Goal: Information Seeking & Learning: Compare options

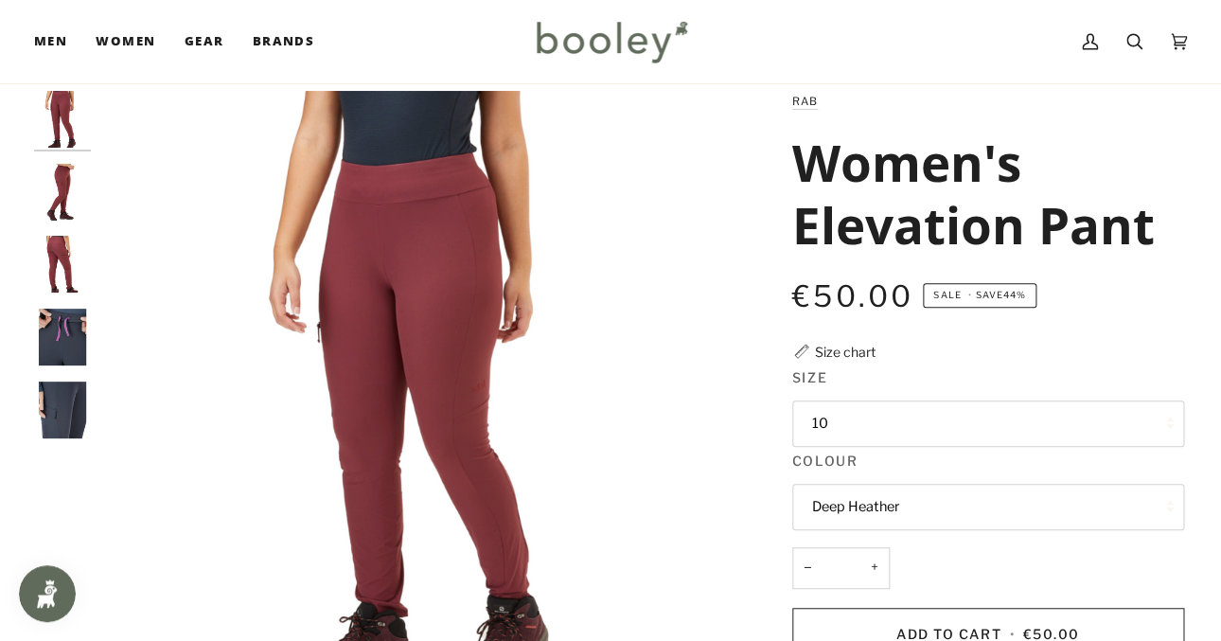
scroll to position [44, 0]
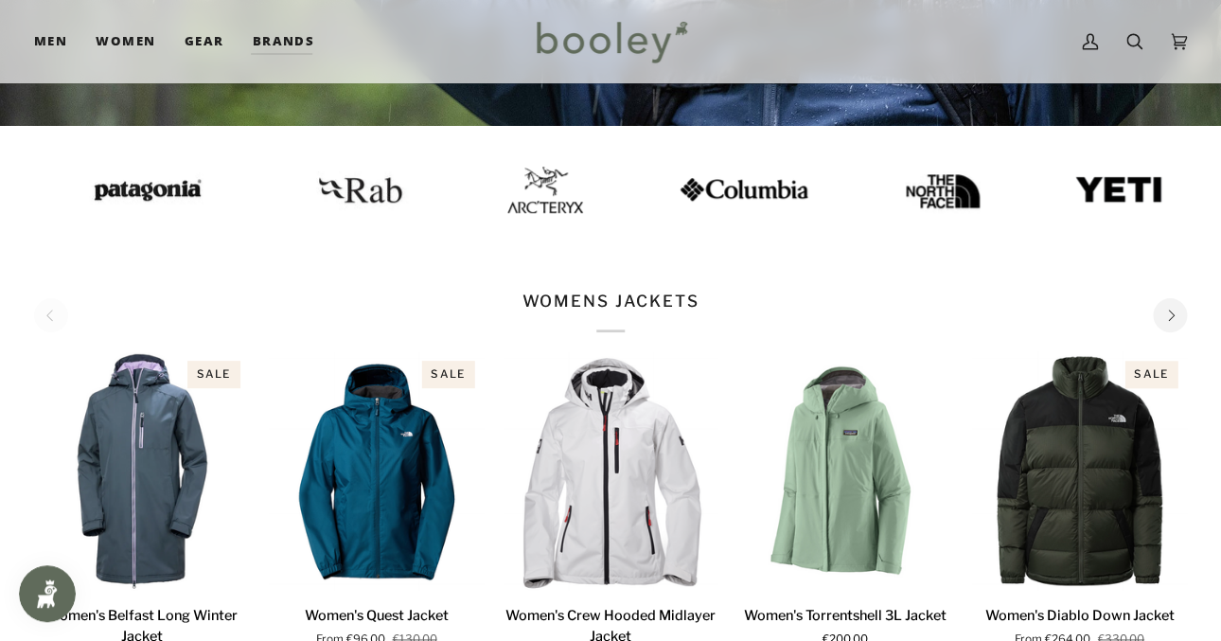
scroll to position [587, 0]
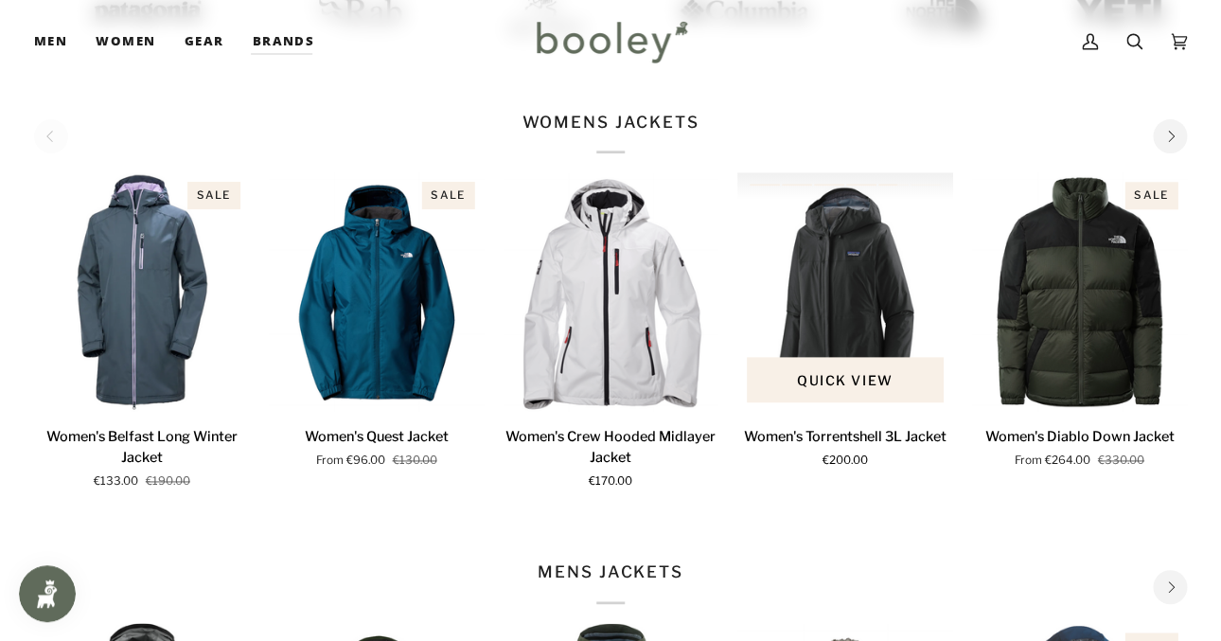
click at [841, 325] on img "Women's Torrentshell 3L Jacket" at bounding box center [846, 292] width 216 height 240
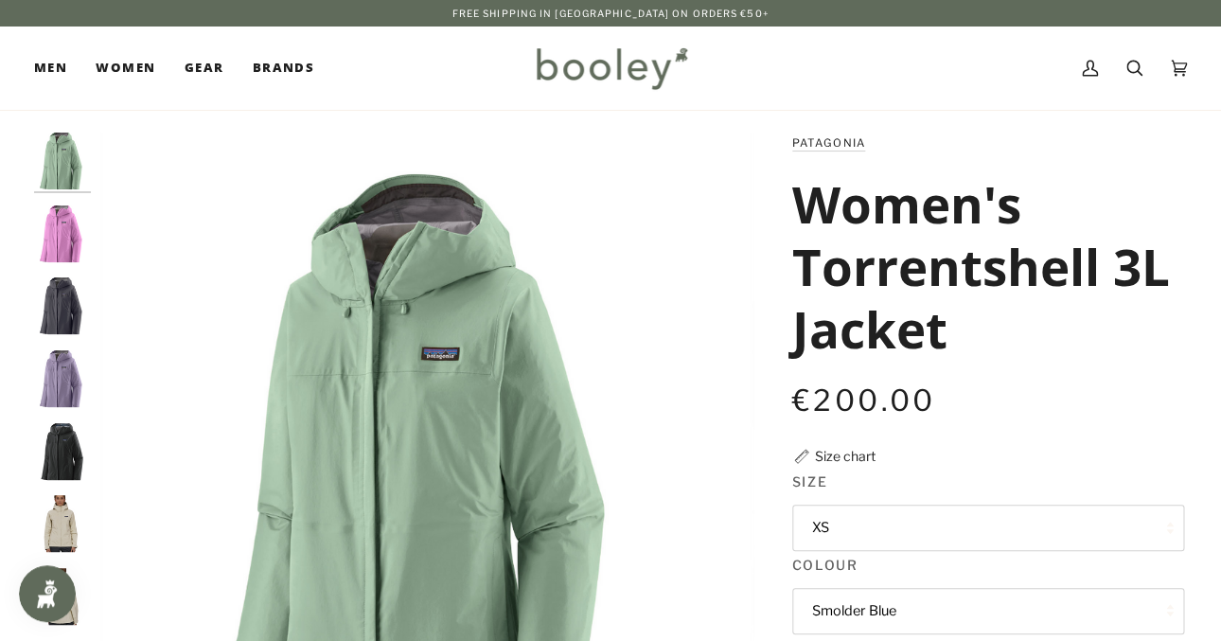
click at [71, 255] on img "Patagonia Women's Torrentshell 3L Jacket Brisk Purple - Booley Galway" at bounding box center [62, 233] width 57 height 57
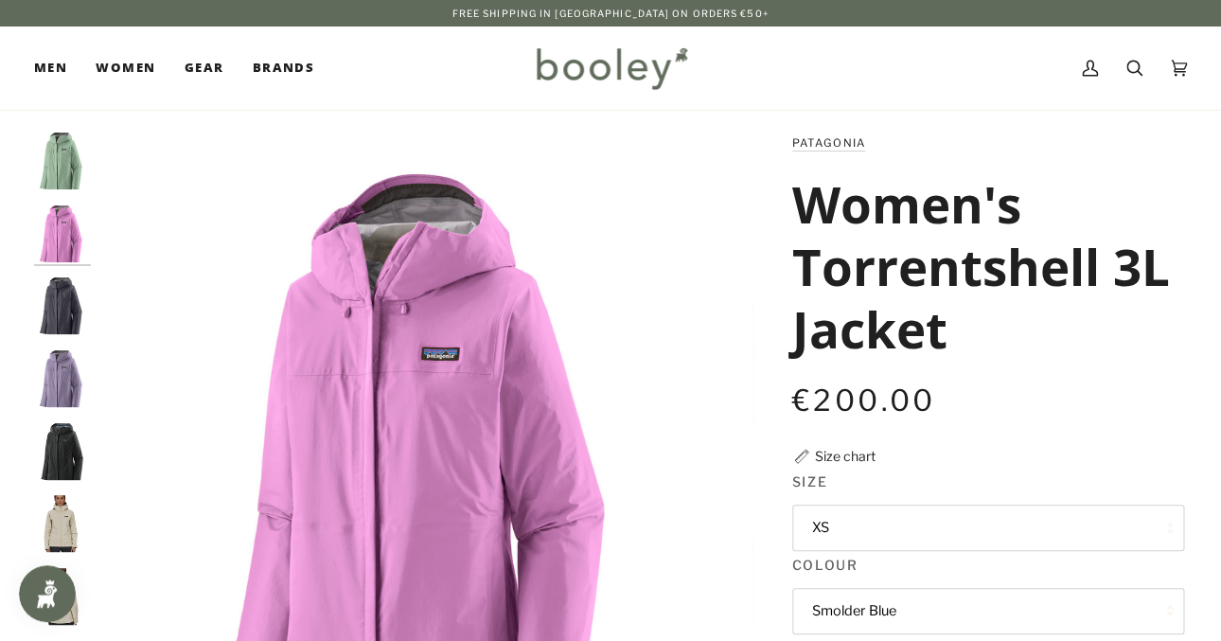
click at [65, 332] on img "Patagonia Women's Torrentshell 3L Jacket Smolder Blue - Booley Galway" at bounding box center [62, 305] width 57 height 57
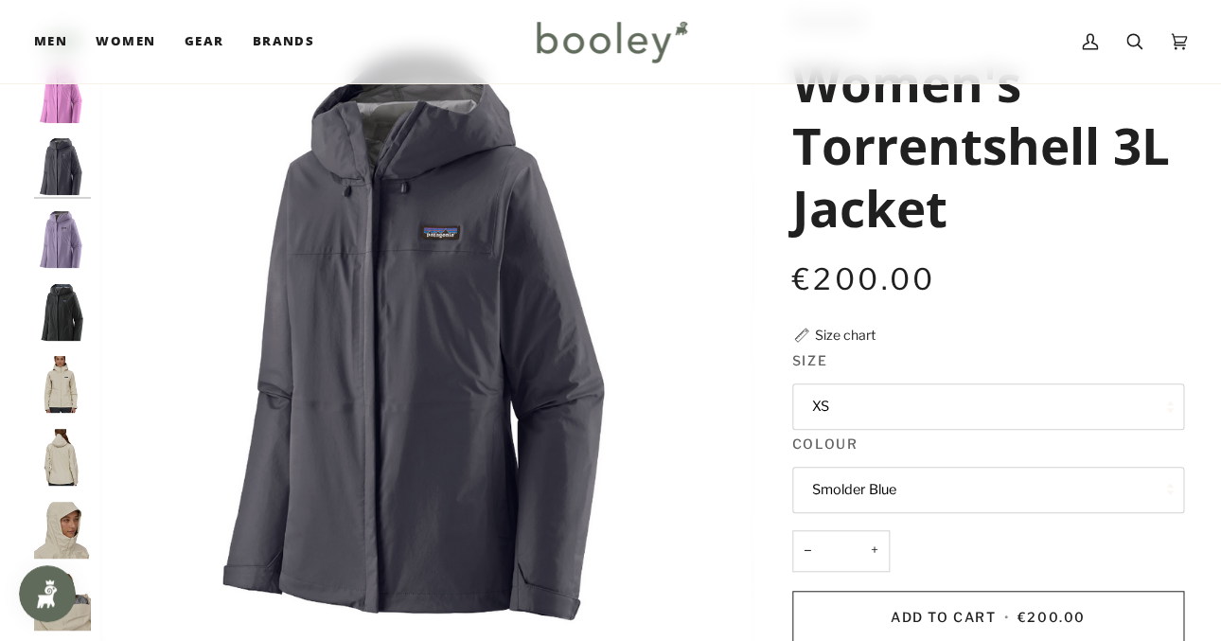
scroll to position [17, 0]
click at [51, 243] on img "Patagonia Women's Torrentshell 3L Jacket Concrete Purple - Booley Galway" at bounding box center [62, 240] width 57 height 57
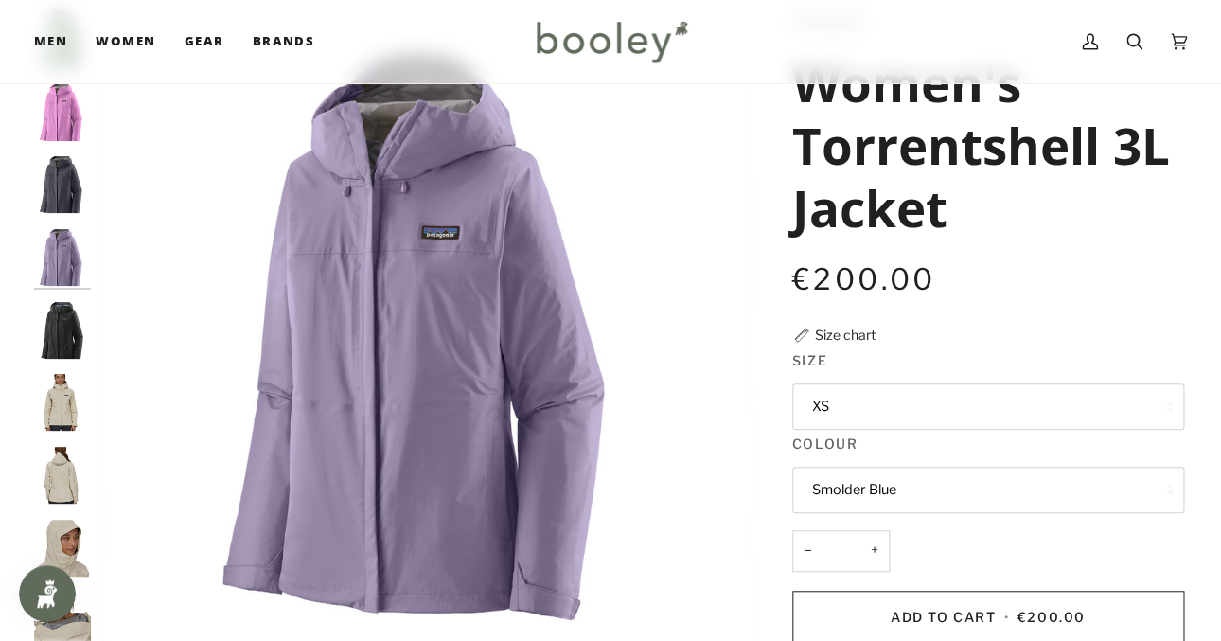
scroll to position [0, 0]
click at [66, 330] on img "Patagonia Women's Torrentshell 3L Jacket Black - Booley Galway" at bounding box center [62, 330] width 57 height 57
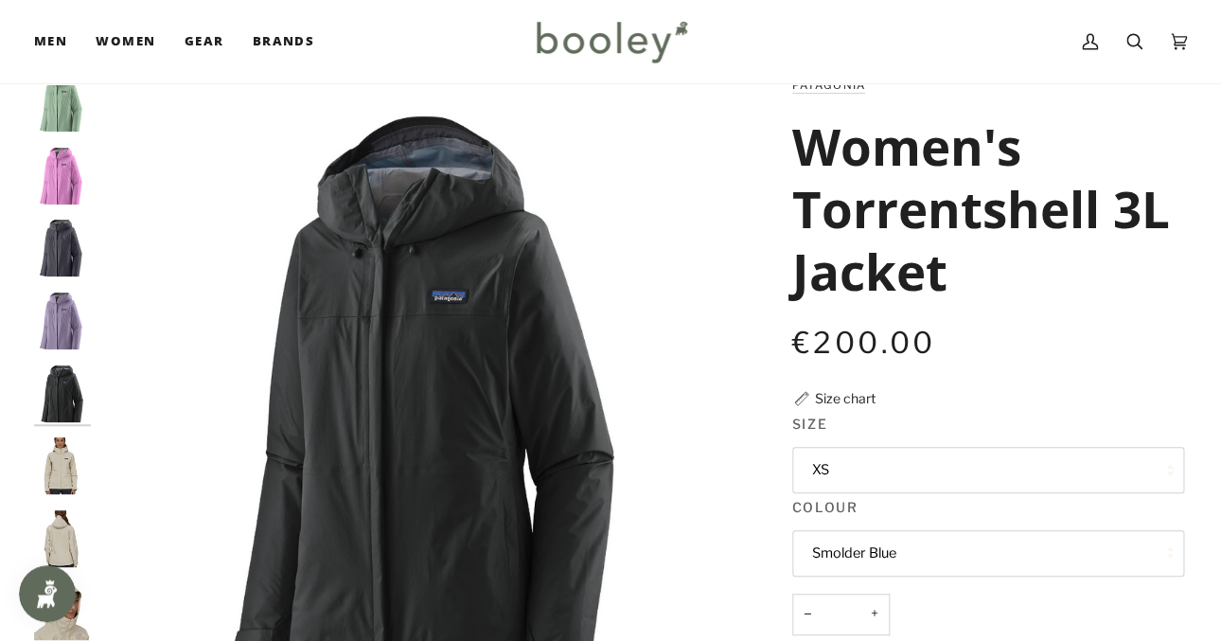
scroll to position [57, 0]
click at [63, 238] on img "Patagonia Women's Torrentshell 3L Jacket Smolder Blue - Booley Galway" at bounding box center [62, 249] width 57 height 57
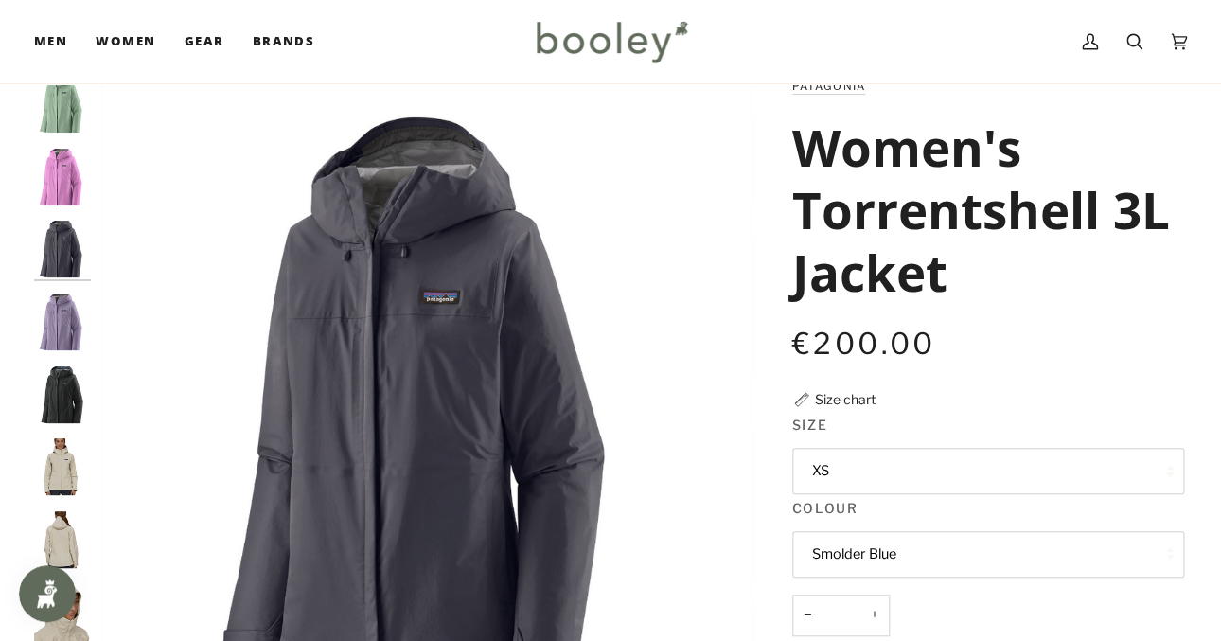
click at [71, 383] on img "Patagonia Women's Torrentshell 3L Jacket Black - Booley Galway" at bounding box center [62, 394] width 57 height 57
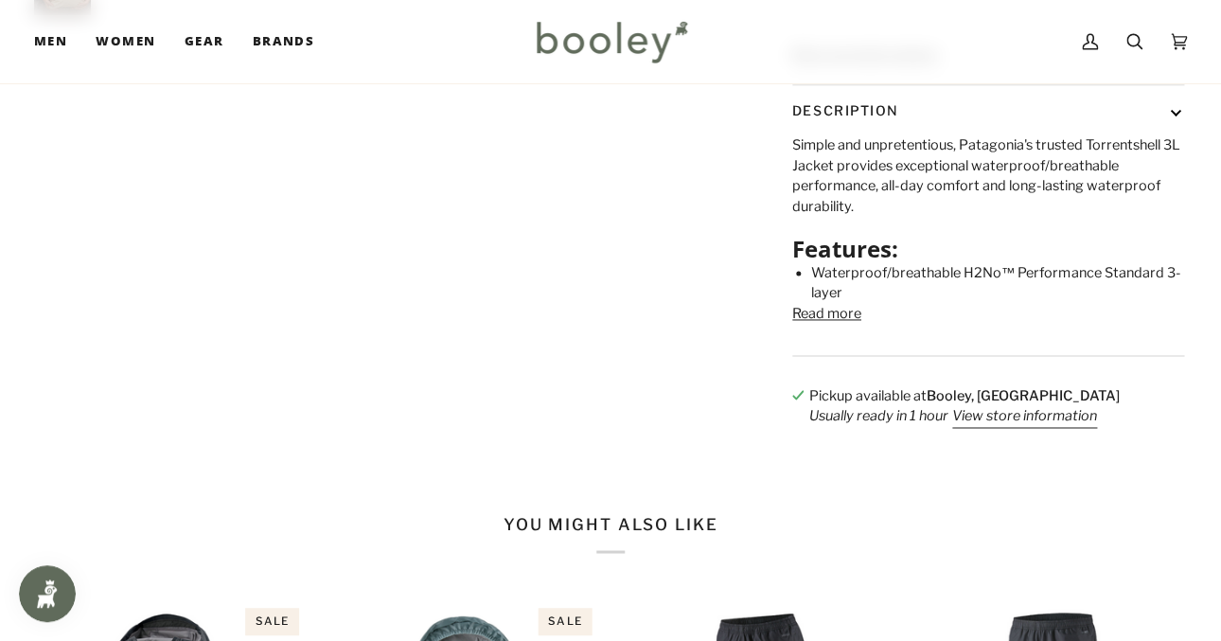
scroll to position [776, 0]
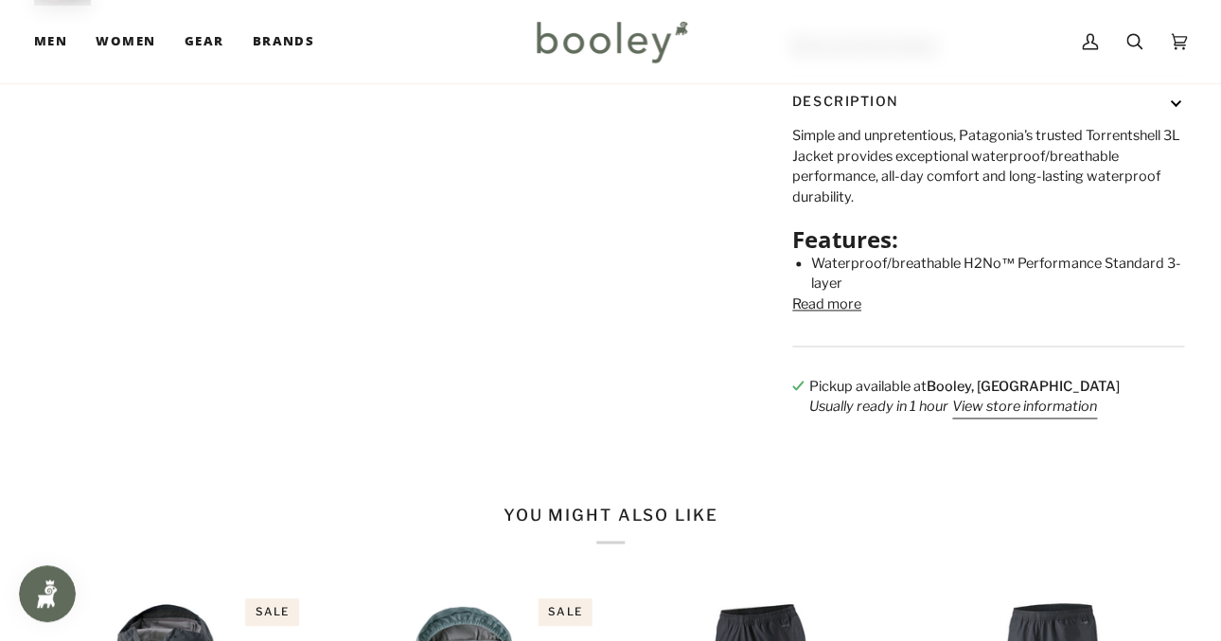
click at [802, 315] on button "Read more" at bounding box center [827, 304] width 69 height 21
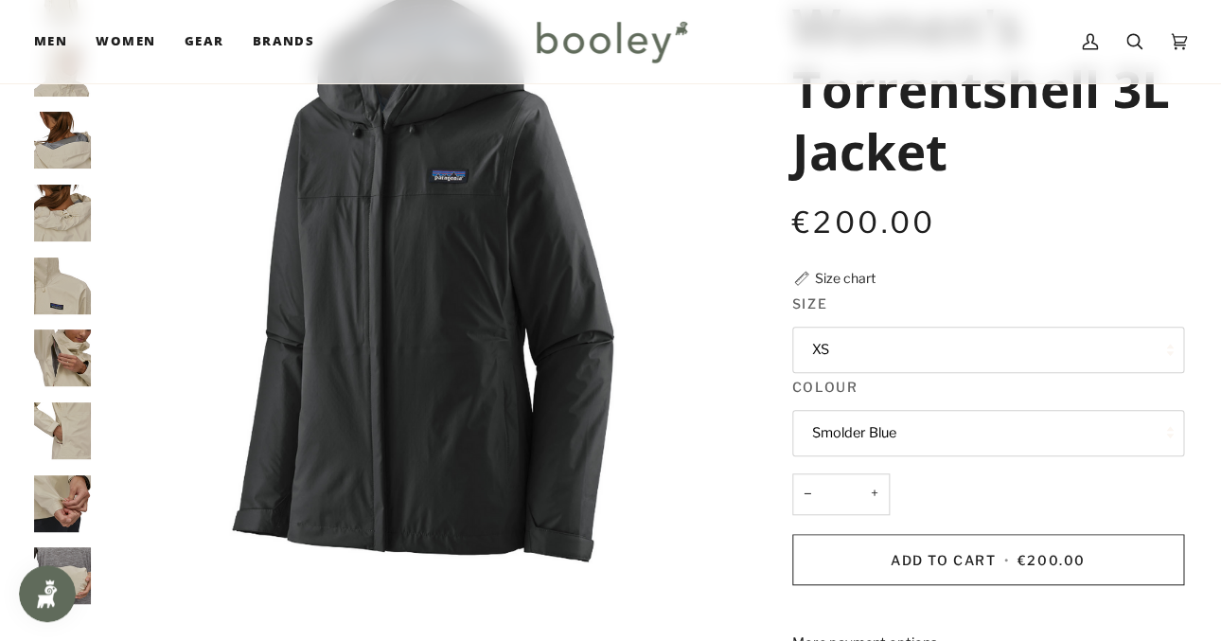
scroll to position [0, 0]
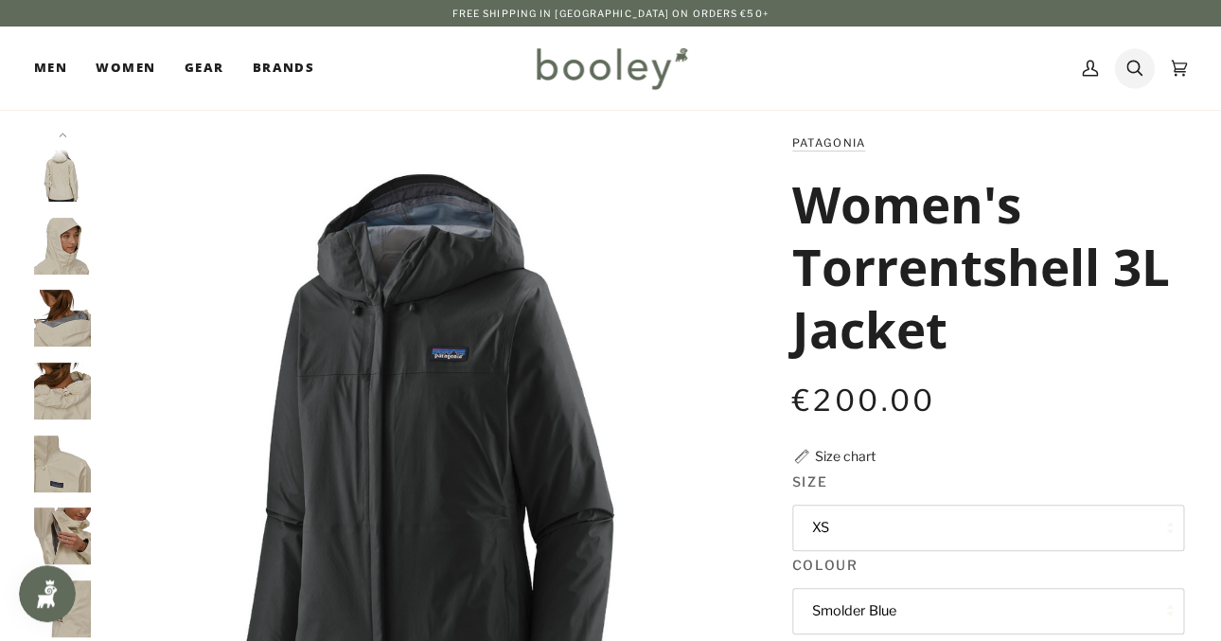
click at [1133, 69] on icon at bounding box center [1135, 68] width 16 height 28
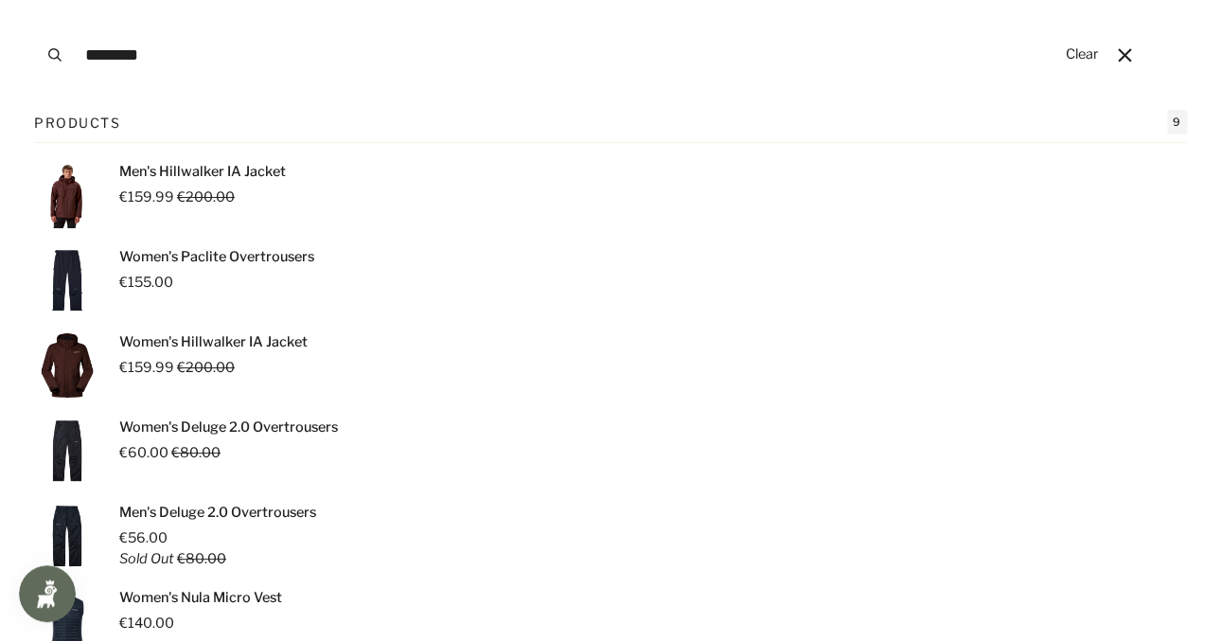
type input "********"
click at [73, 366] on img "Products" at bounding box center [67, 365] width 66 height 66
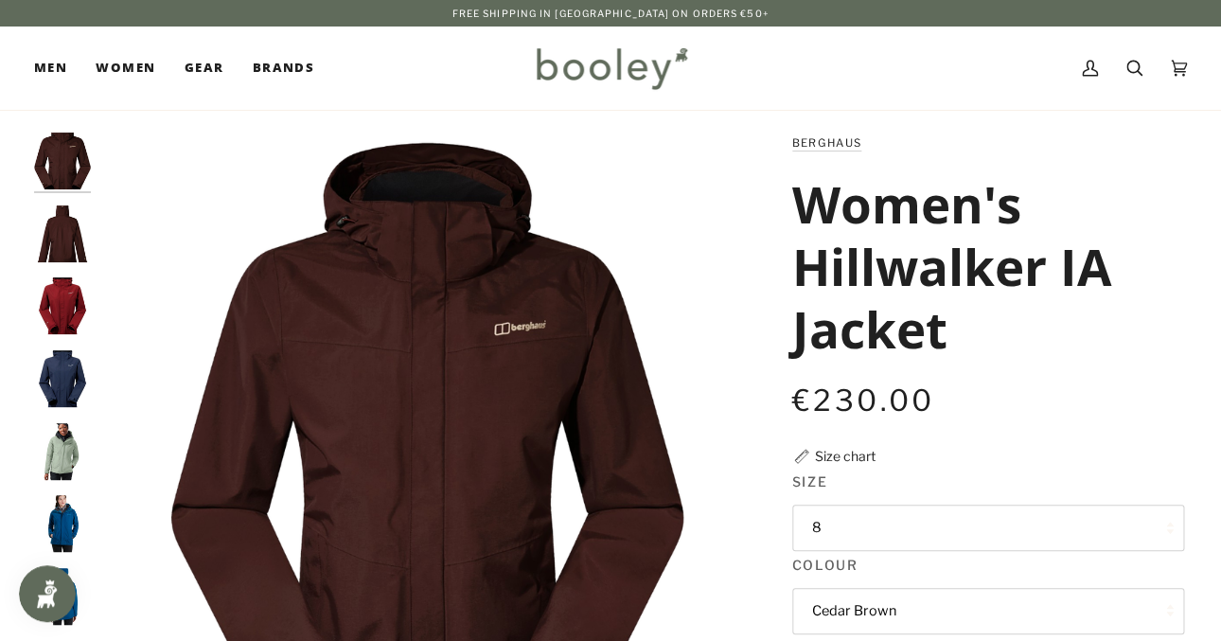
click at [72, 307] on img "Berghaus Women's Hillwalker IA Shell Jacket Dark Red - Booley Galway" at bounding box center [62, 305] width 57 height 57
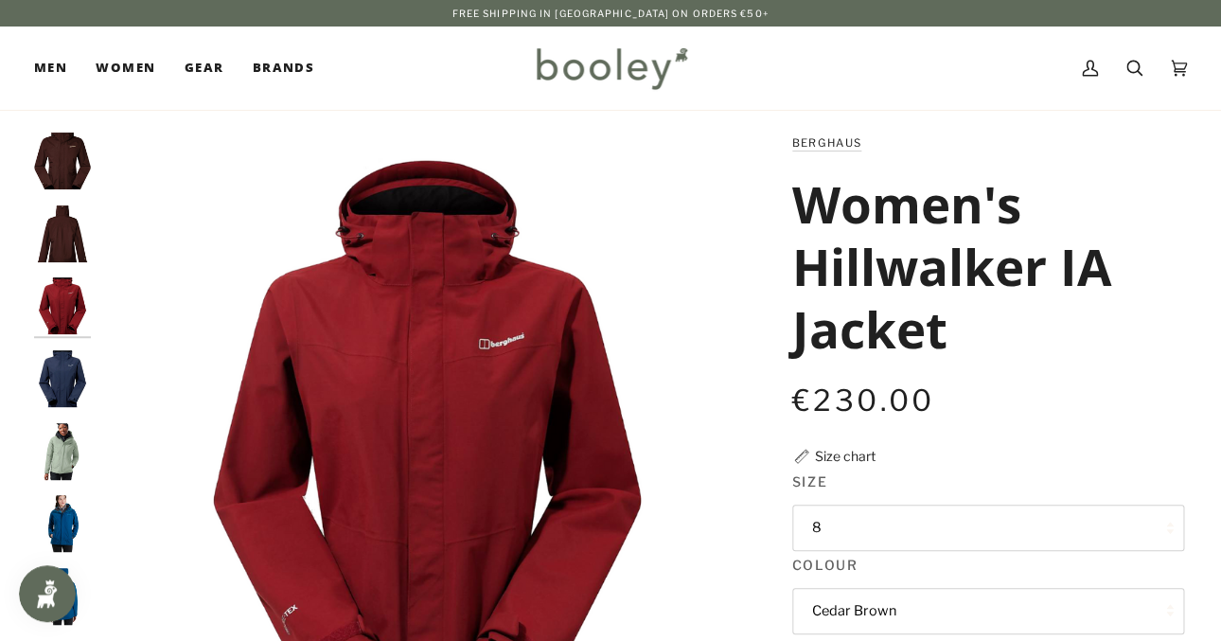
click at [62, 374] on img "Berghaus Women's Hillwalker IA Shell Jacket Dark Blue - Booley Galway" at bounding box center [62, 378] width 57 height 57
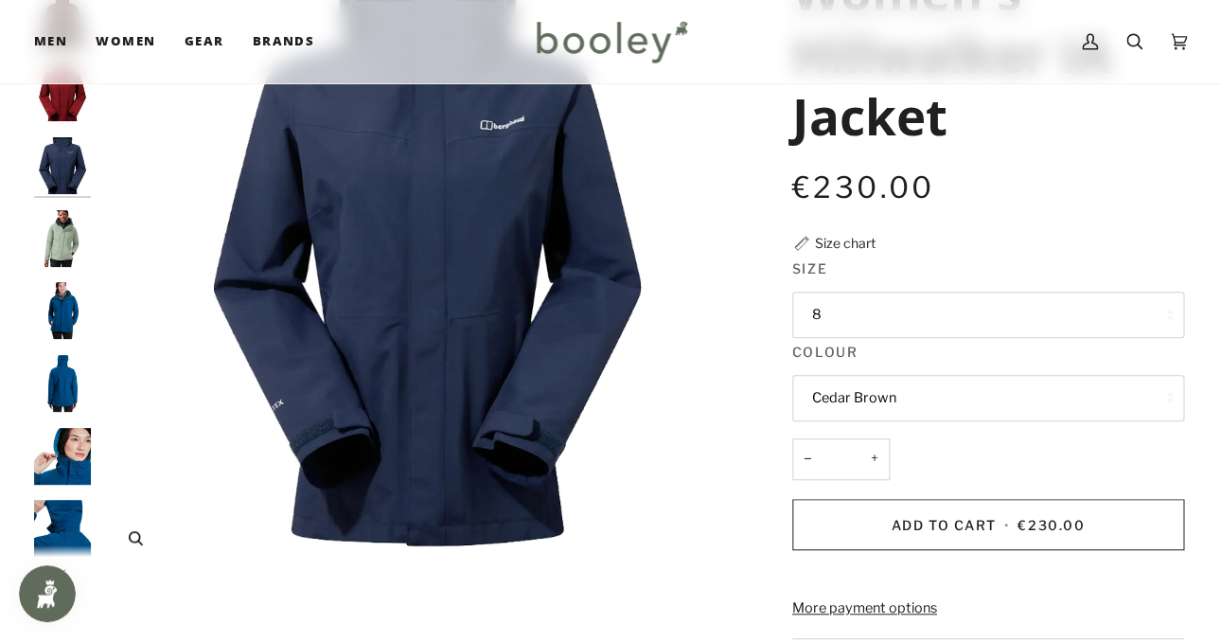
scroll to position [214, 0]
click at [69, 239] on img "Berghaus Women's Hillwalker IA Jacket Green Salt - Booley Galway" at bounding box center [62, 237] width 57 height 57
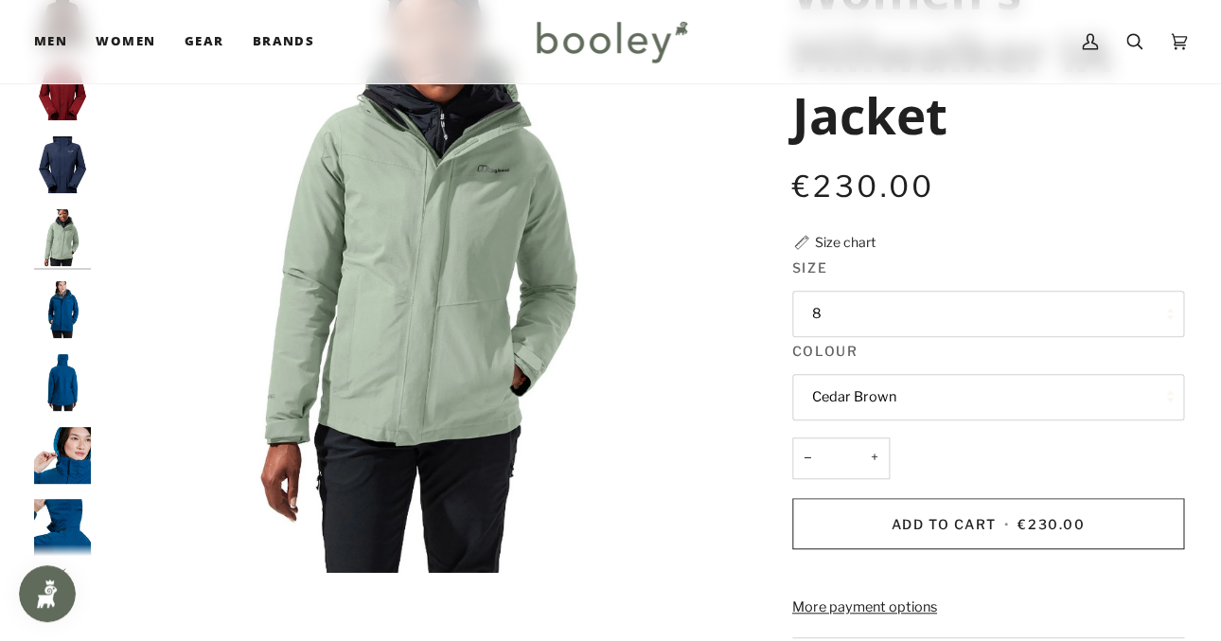
click at [64, 318] on img "Berghaus Women's Hillwalker IA Shell Jacket Blue - Booley Galway" at bounding box center [62, 309] width 57 height 57
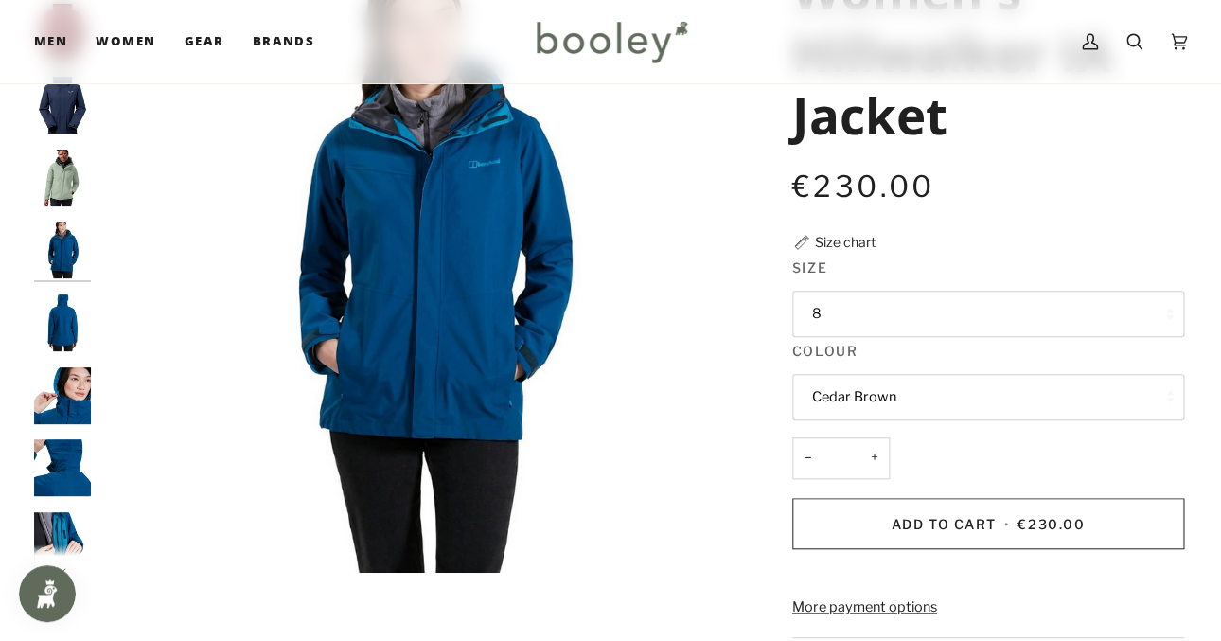
scroll to position [60, 0]
click at [70, 409] on img "Berghaus Women's Hillwalker IA Shell Jacket Blue - Booley Galway" at bounding box center [62, 395] width 57 height 57
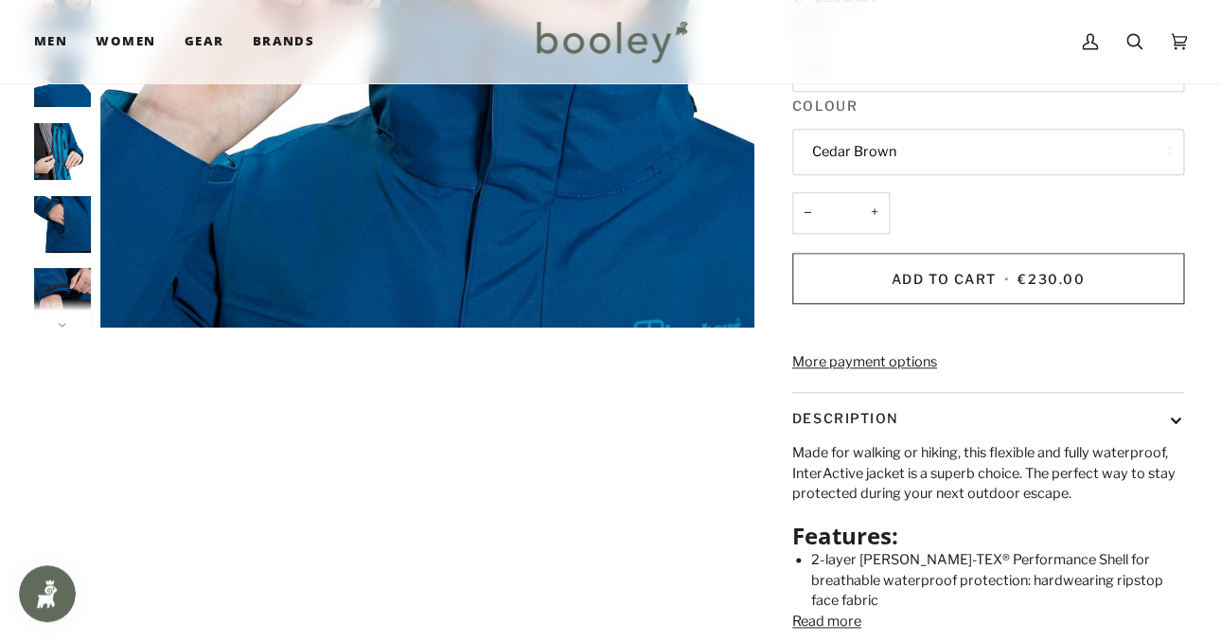
scroll to position [462, 0]
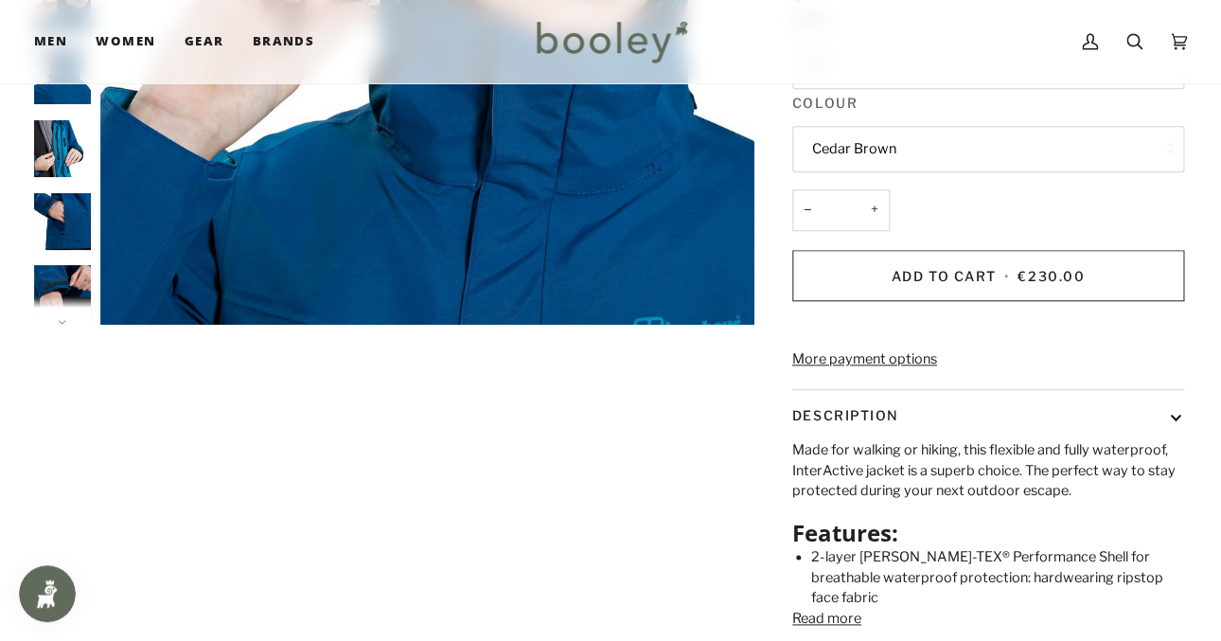
click at [62, 325] on div at bounding box center [610, 210] width 1153 height 1080
click at [62, 320] on button "Next" at bounding box center [62, 310] width 57 height 28
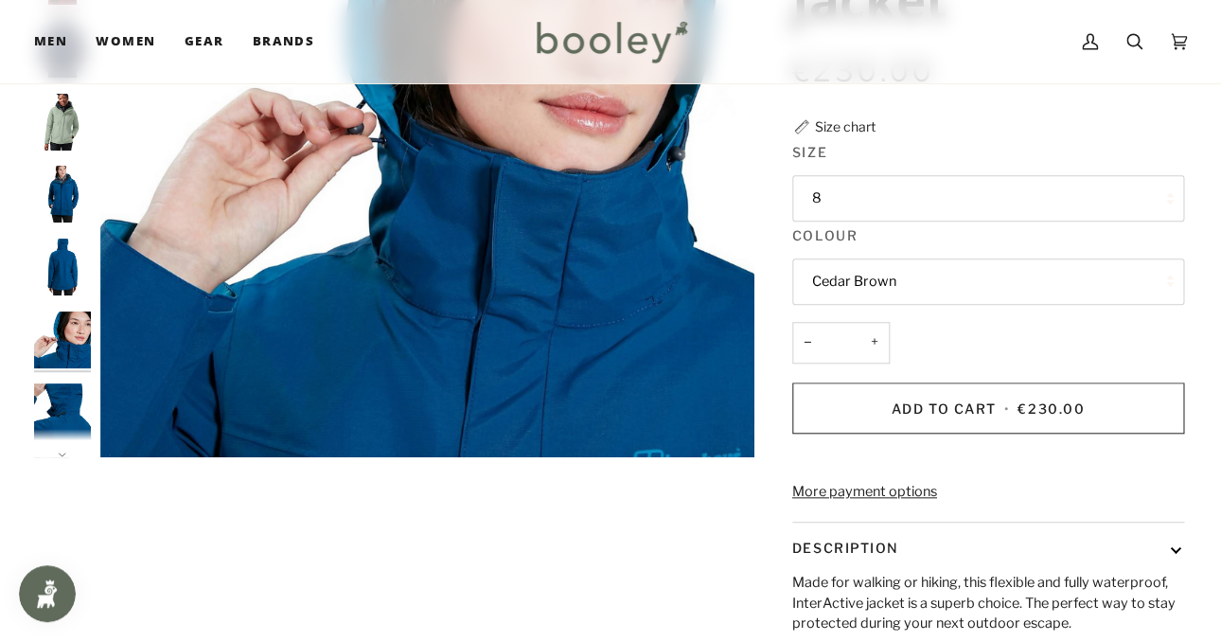
scroll to position [327, 0]
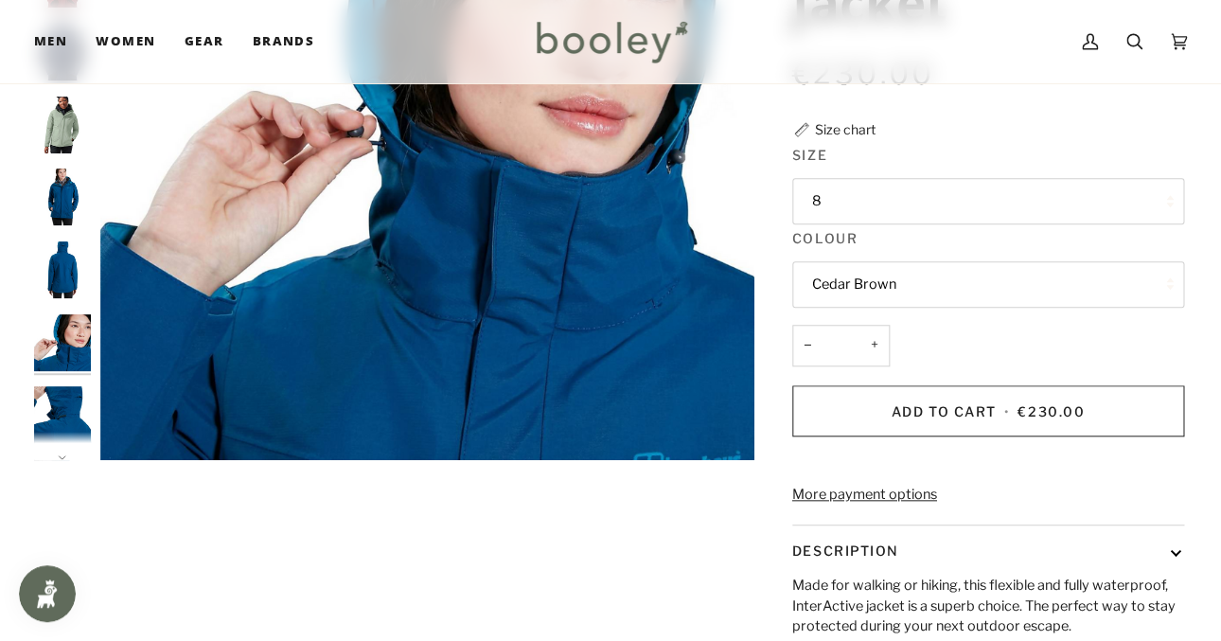
click at [54, 267] on img "Berghaus Women's Hillwalker IA Shell Jacket Blue - Booley Galway" at bounding box center [62, 269] width 57 height 57
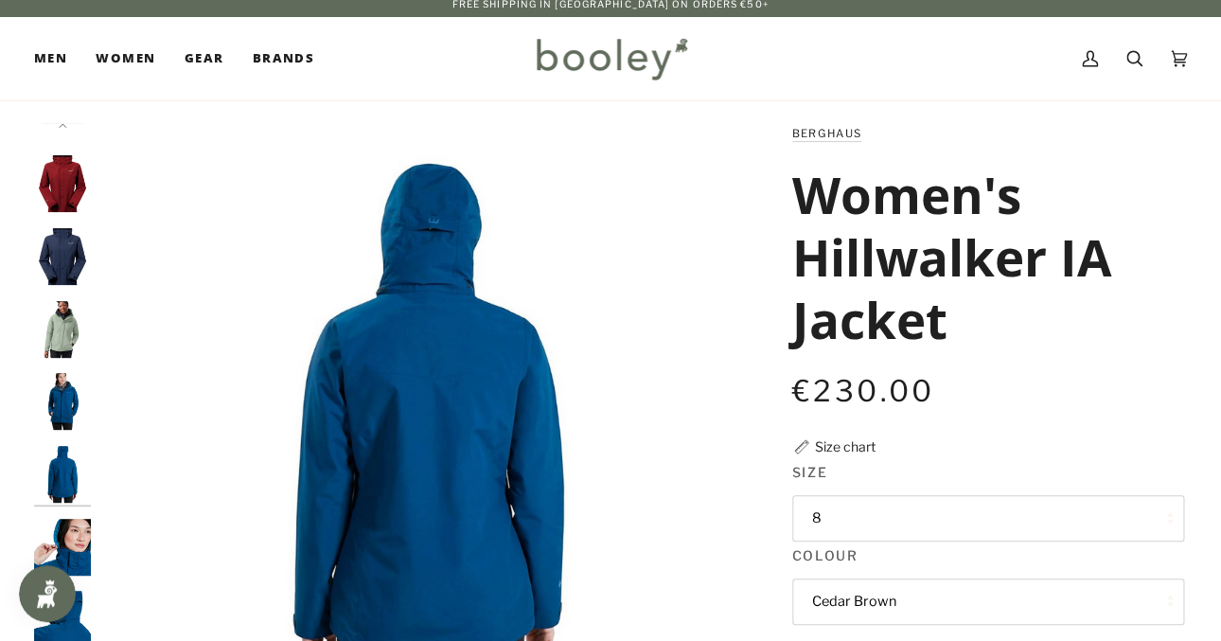
scroll to position [104, 0]
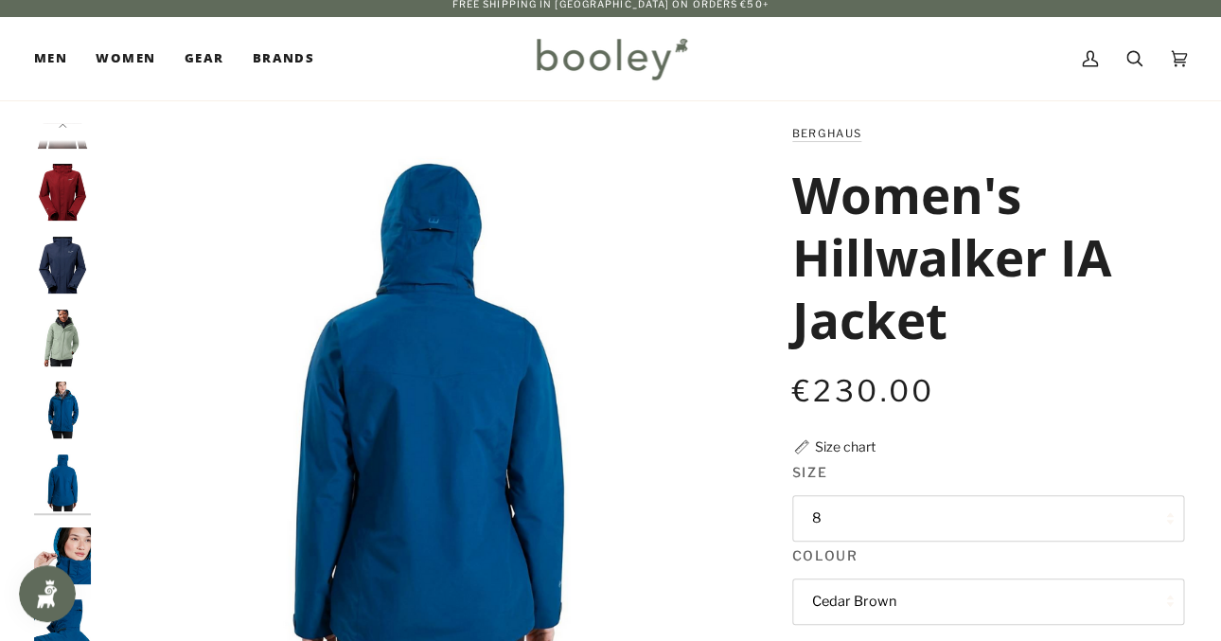
click at [62, 264] on img "Berghaus Women's Hillwalker IA Shell Jacket Dark Blue - Booley Galway" at bounding box center [62, 265] width 57 height 57
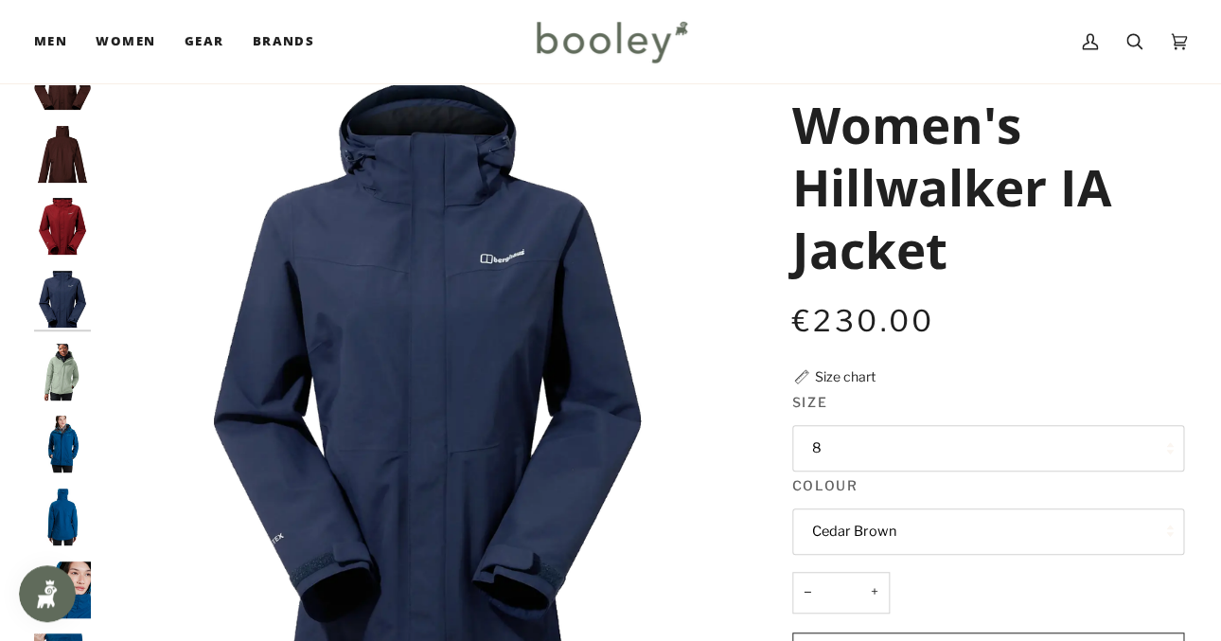
scroll to position [111, 0]
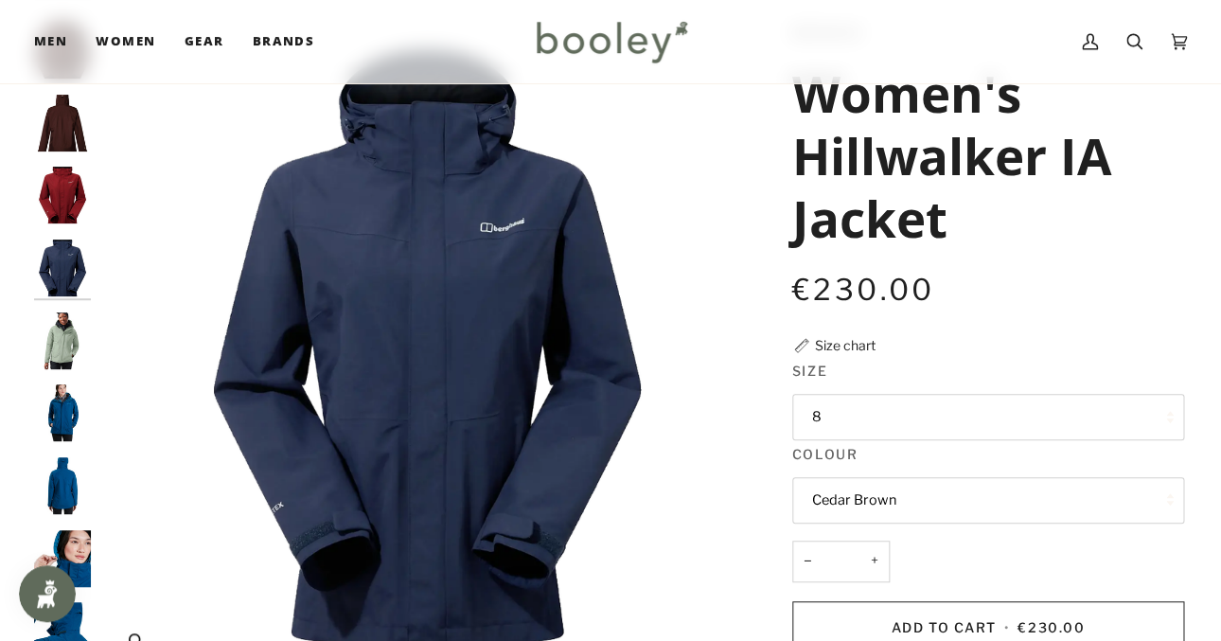
click at [427, 297] on img "Berghaus Women's Hillwalker IA Shell Jacket Dark Blue - Booley Galway" at bounding box center [427, 349] width 654 height 654
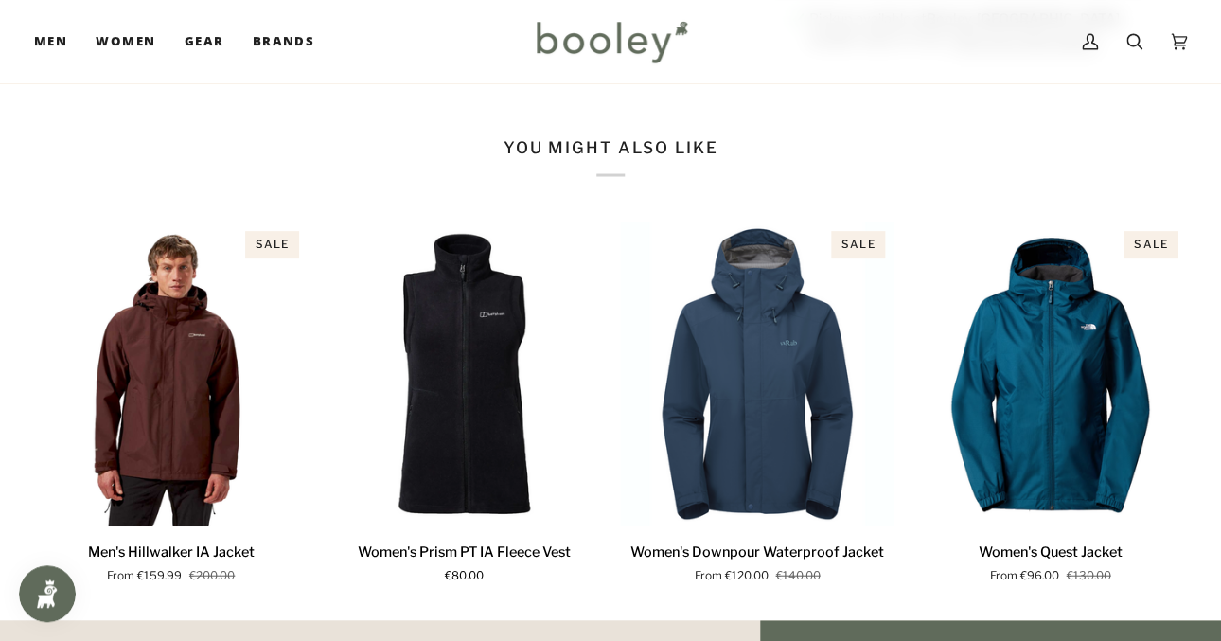
scroll to position [1146, 0]
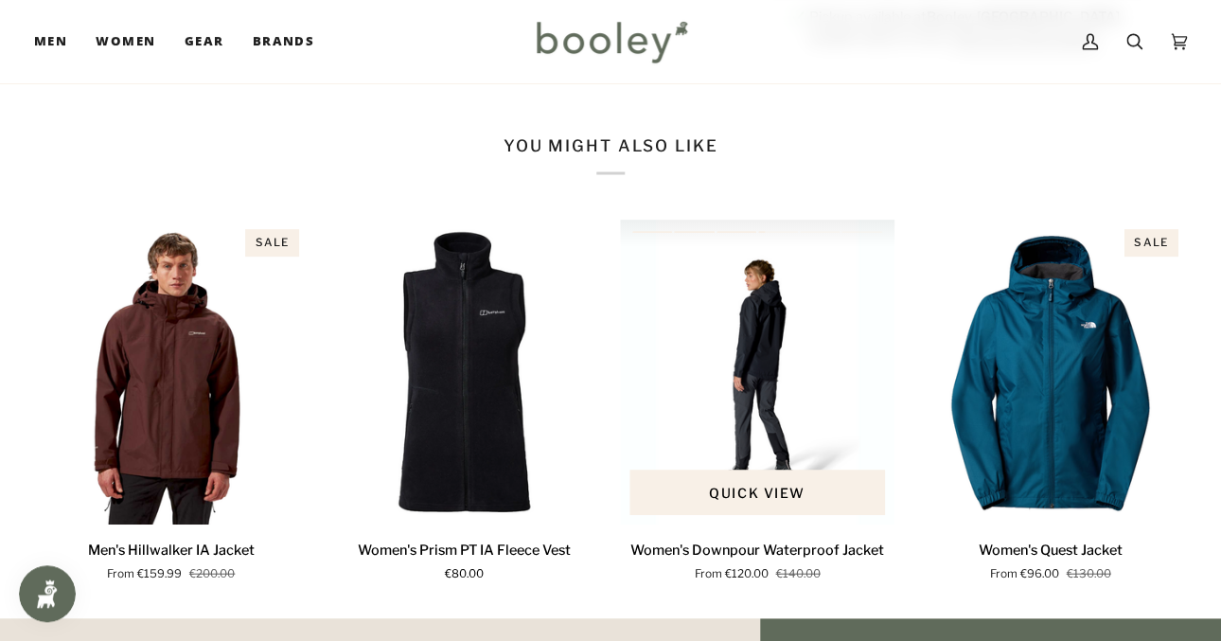
click at [740, 414] on img "Women's Downpour Waterproof Jacket" at bounding box center [757, 372] width 275 height 305
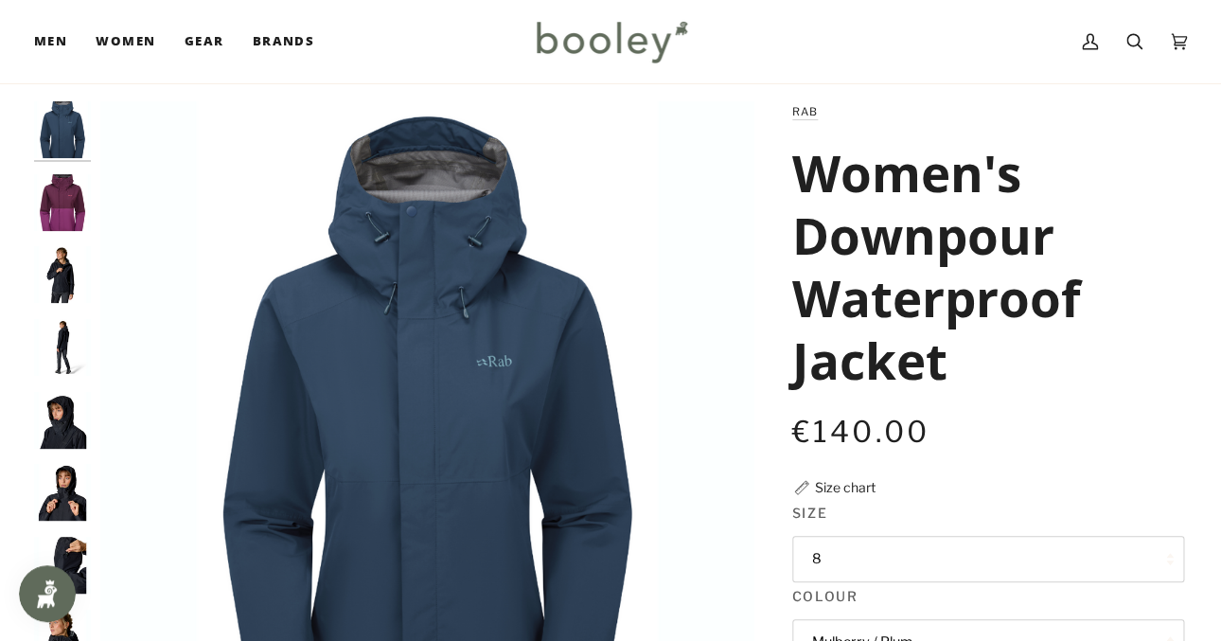
scroll to position [32, 0]
click at [62, 273] on img "Rab Women's Downpour Waterproof Jacket - Booley Galway" at bounding box center [62, 273] width 57 height 57
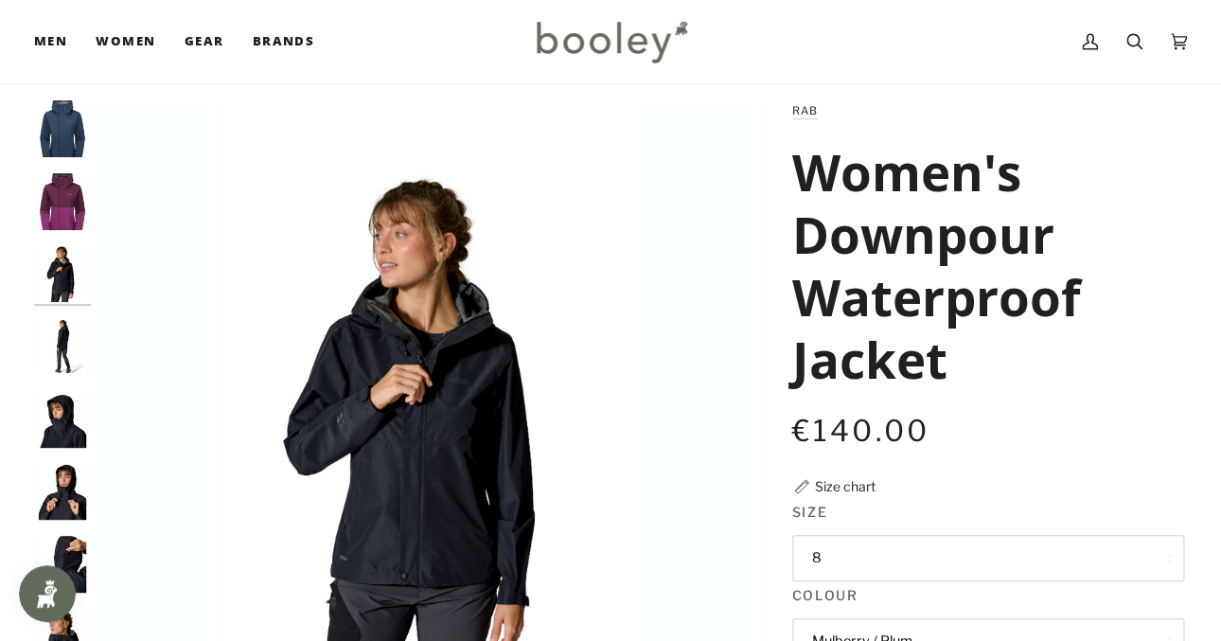
click at [61, 345] on img "Rab Women's Downpour Waterproof Jacket - Booley Galway" at bounding box center [62, 346] width 57 height 57
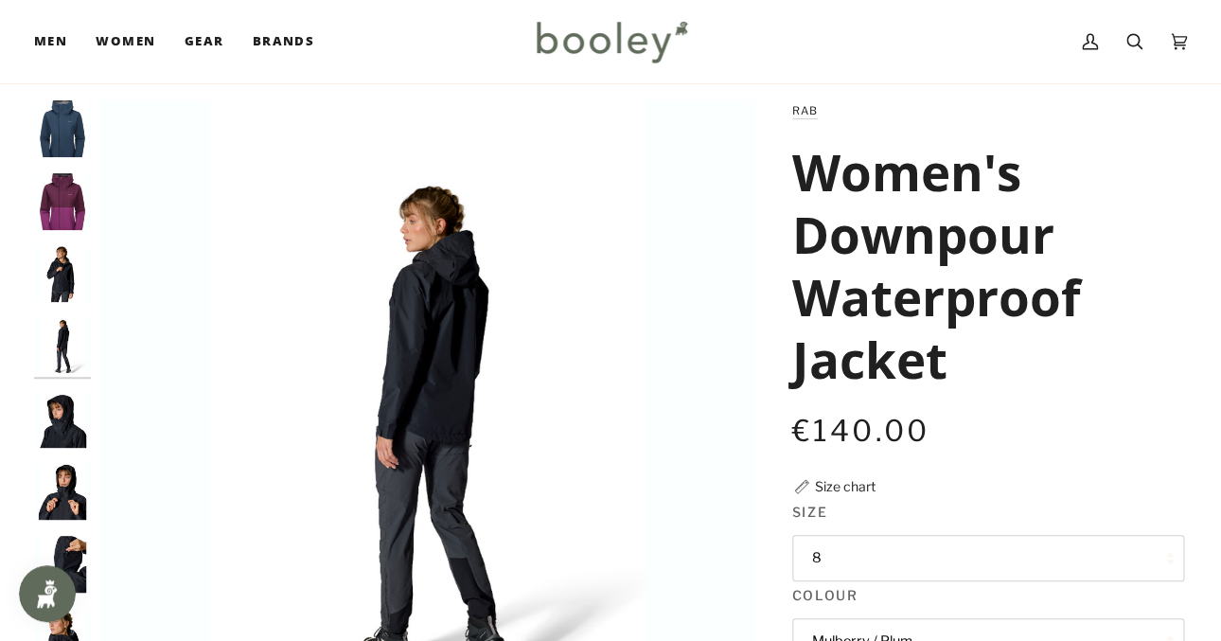
click at [63, 403] on img "Rab Women's Downpour Waterproof Jacket - Booley Galway" at bounding box center [62, 419] width 57 height 57
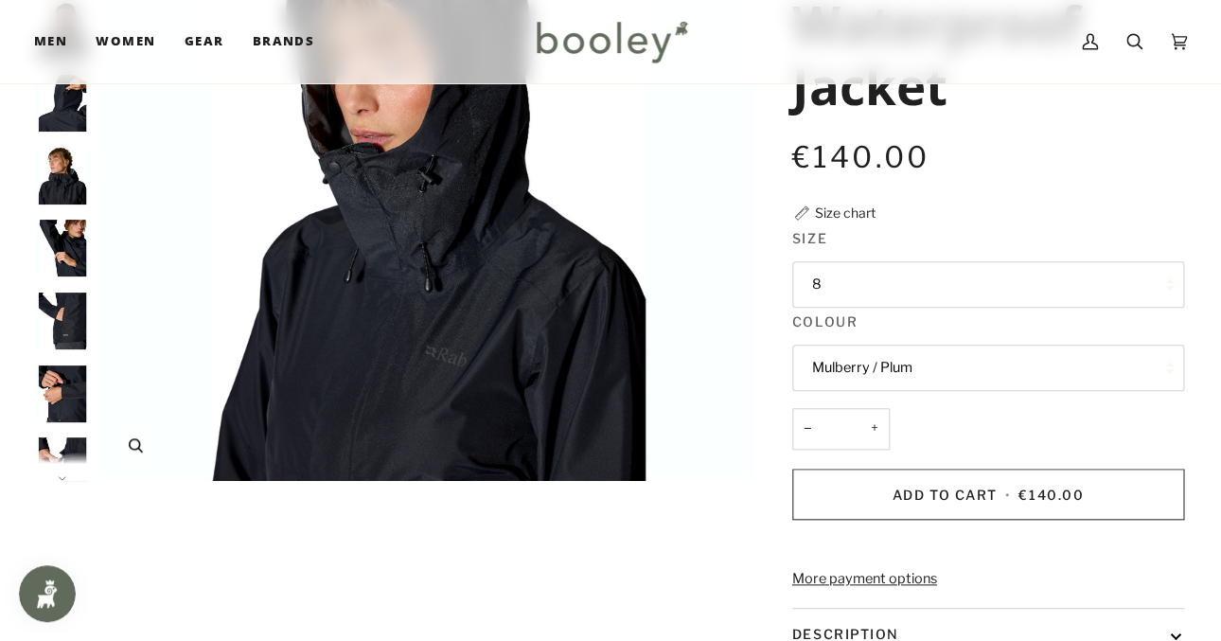
scroll to position [307, 0]
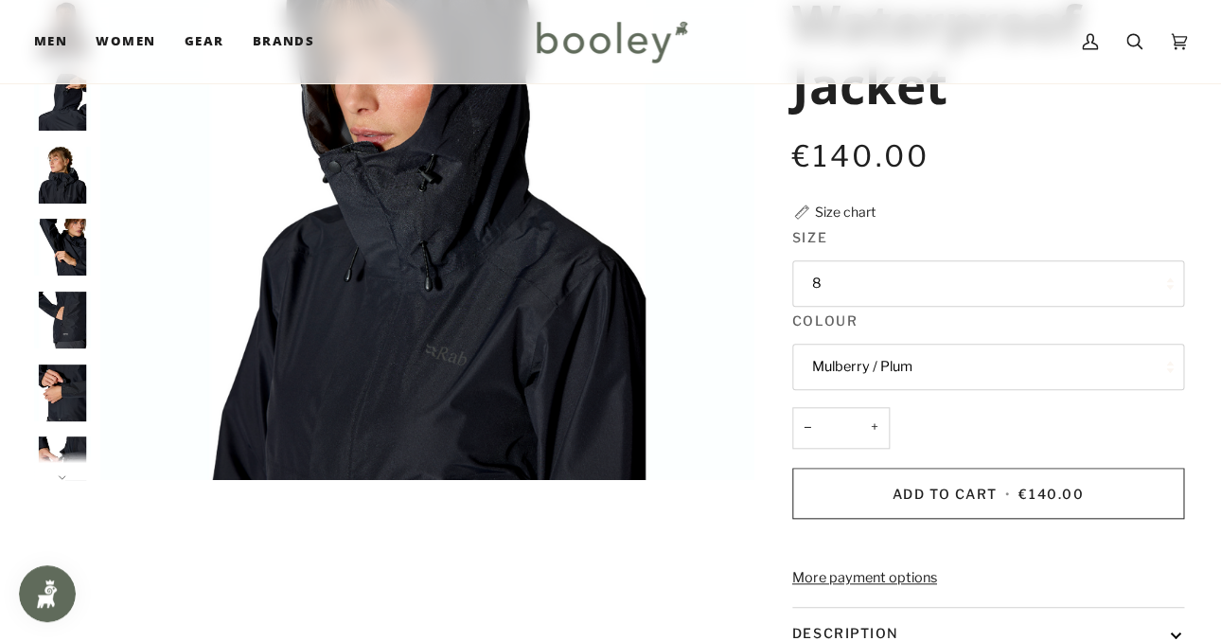
click at [62, 479] on icon at bounding box center [62, 477] width 7 height 4
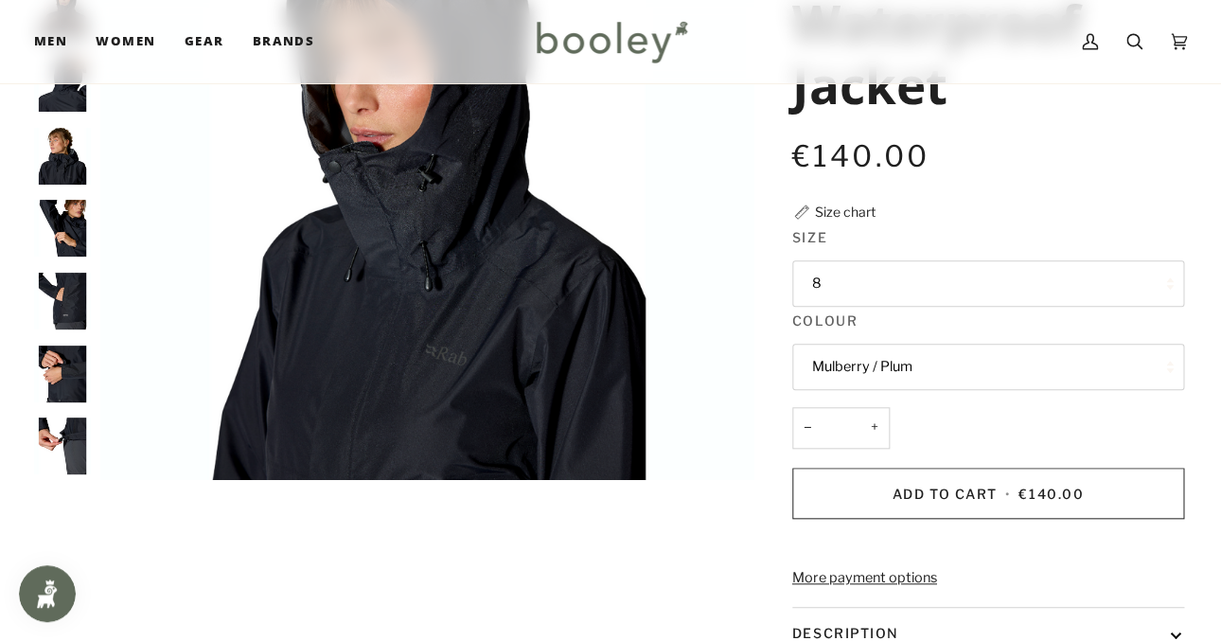
scroll to position [207, 0]
click at [62, 479] on div at bounding box center [67, 153] width 66 height 654
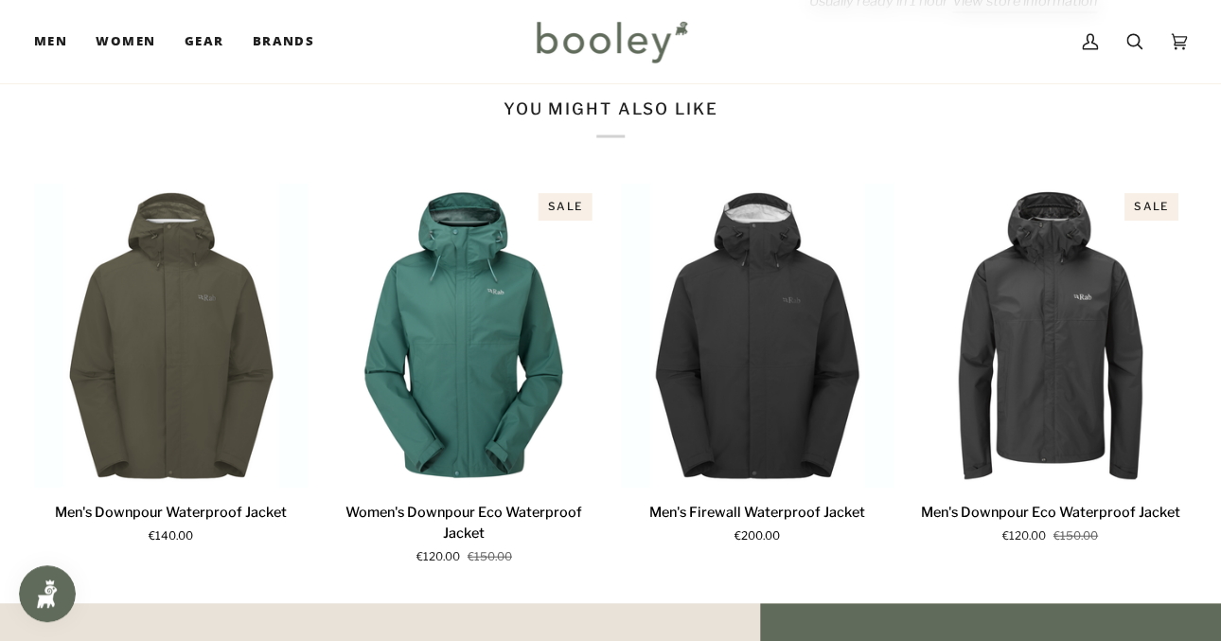
scroll to position [1226, 0]
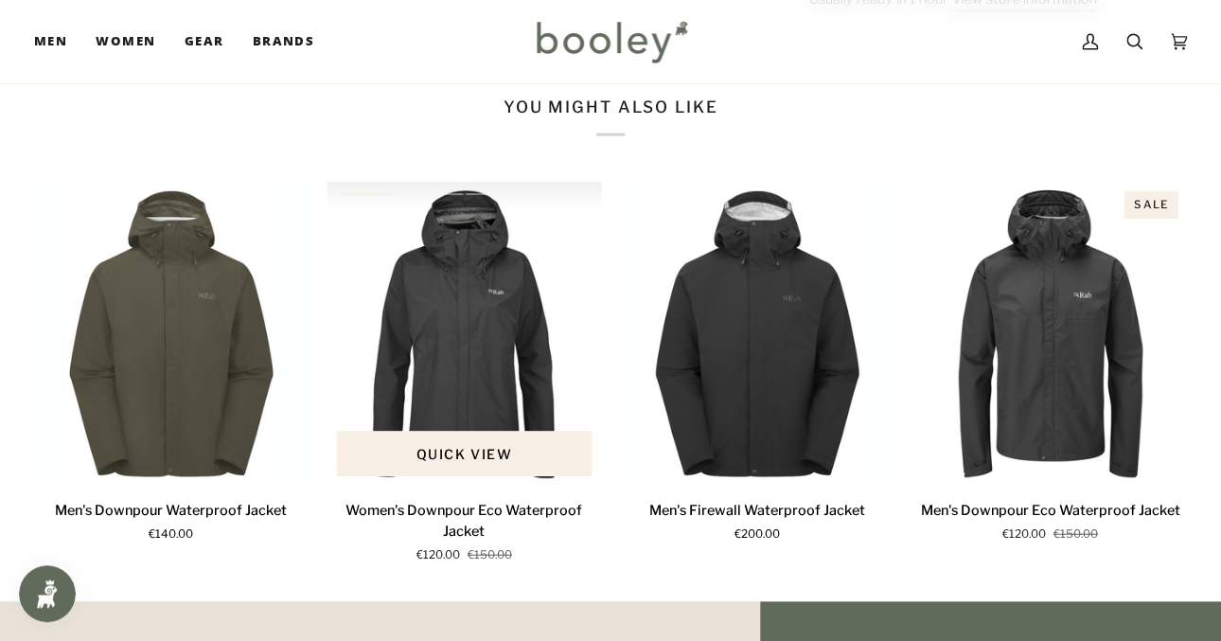
click at [456, 437] on img "Women's Downpour Eco Waterproof Jacket" at bounding box center [465, 334] width 275 height 305
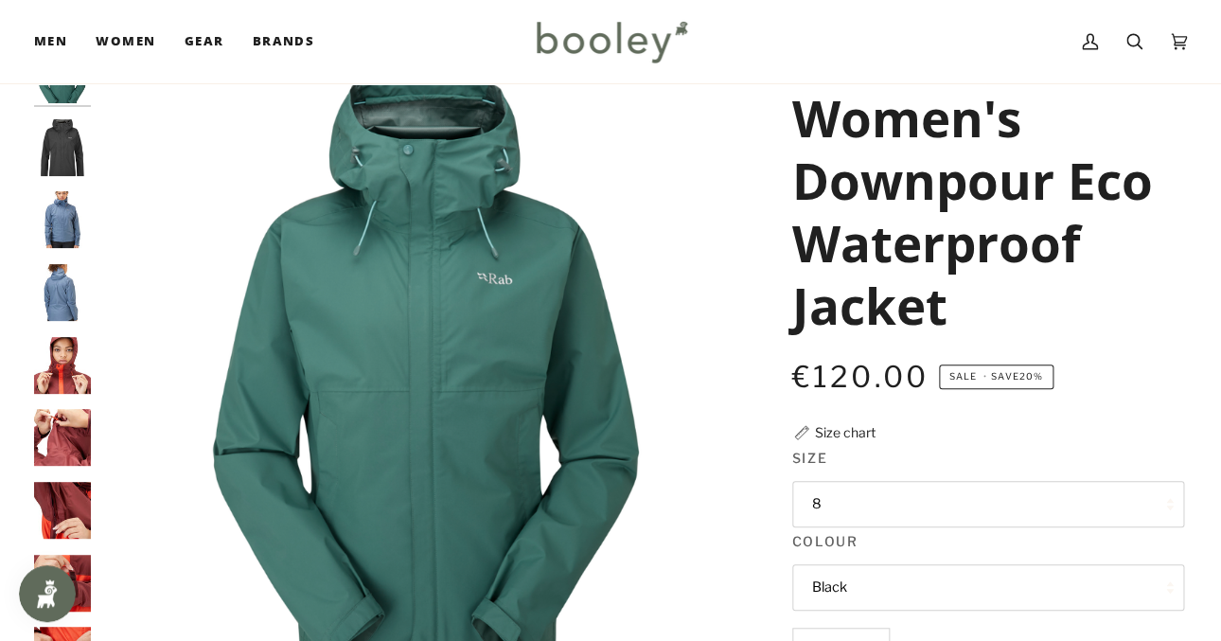
scroll to position [98, 0]
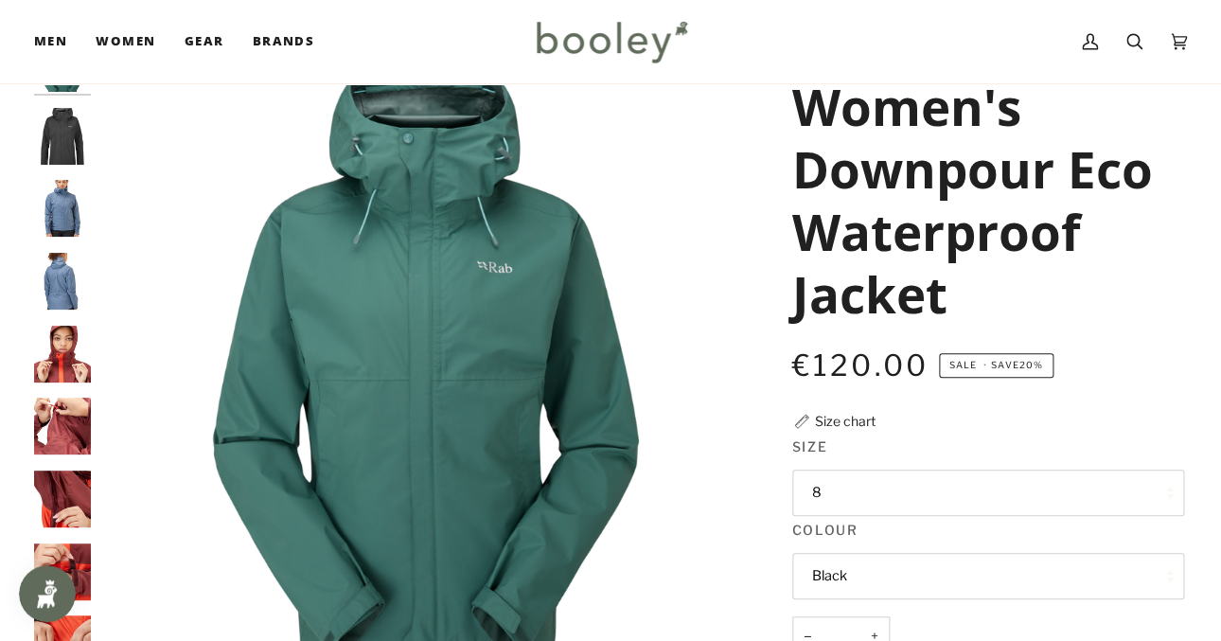
click at [51, 370] on img "Rab Women's Downpour Eco Waterproof Jacket - Booley Galway" at bounding box center [62, 354] width 57 height 57
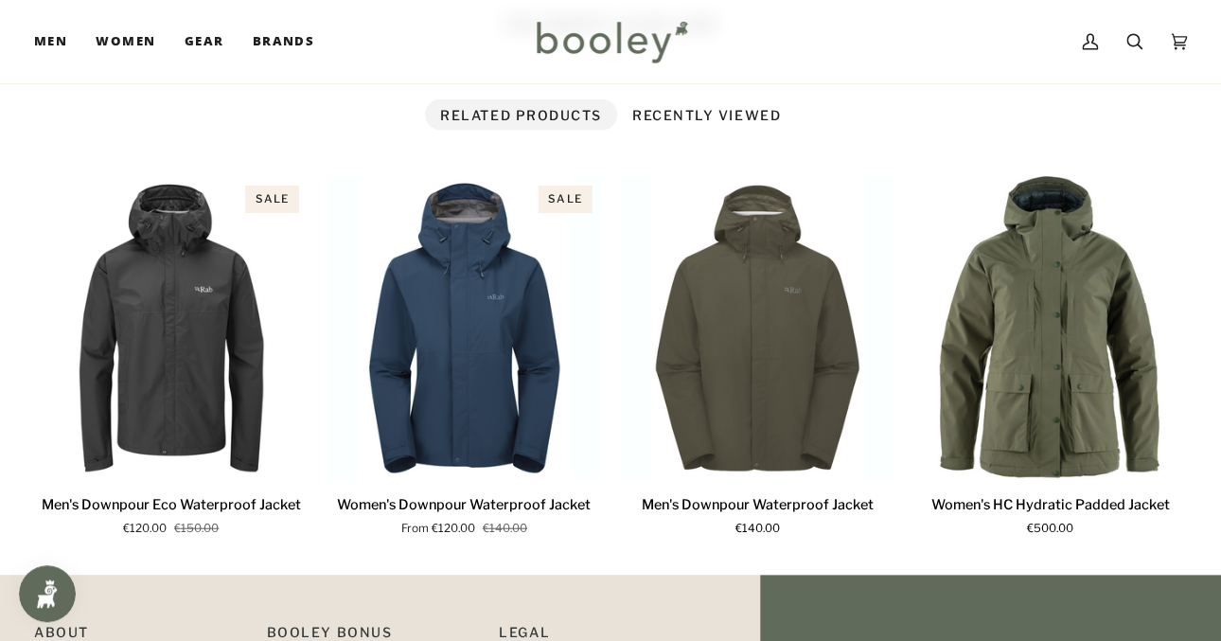
scroll to position [1264, 0]
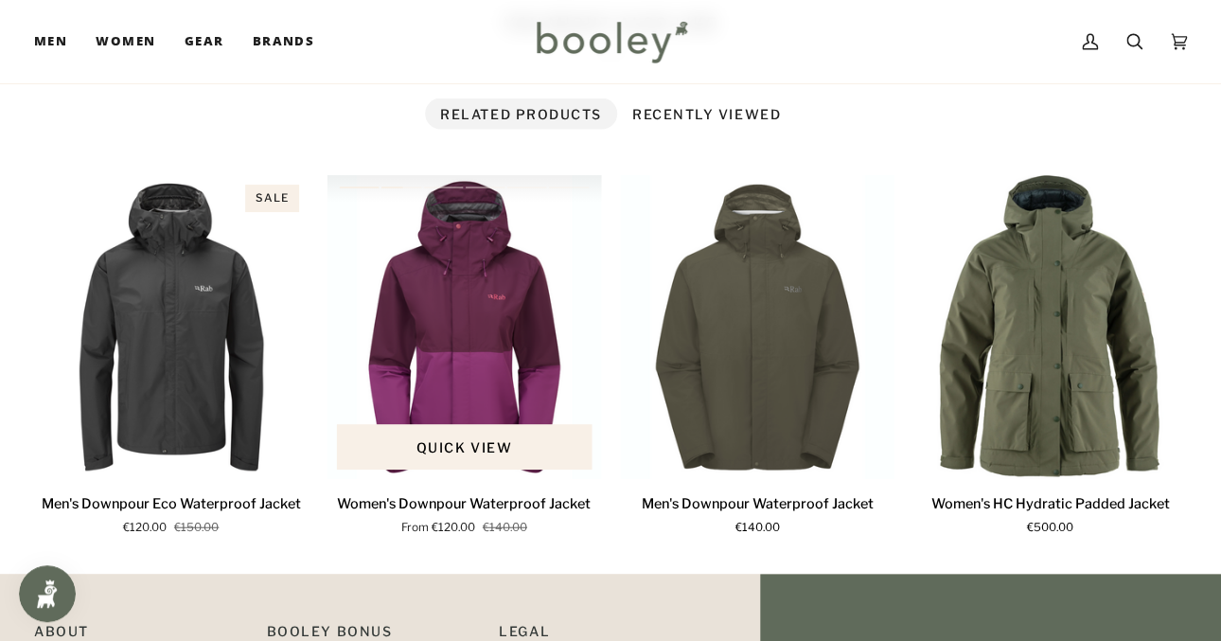
click at [476, 430] on img "Women's Downpour Waterproof Jacket" at bounding box center [465, 327] width 275 height 305
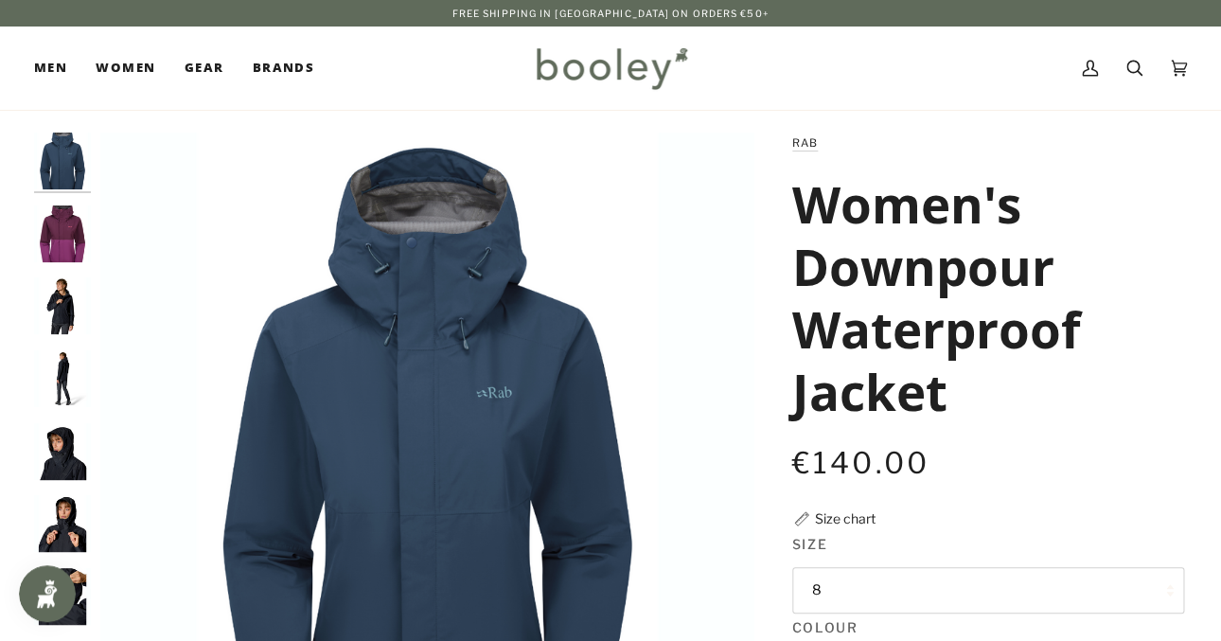
scroll to position [3, 0]
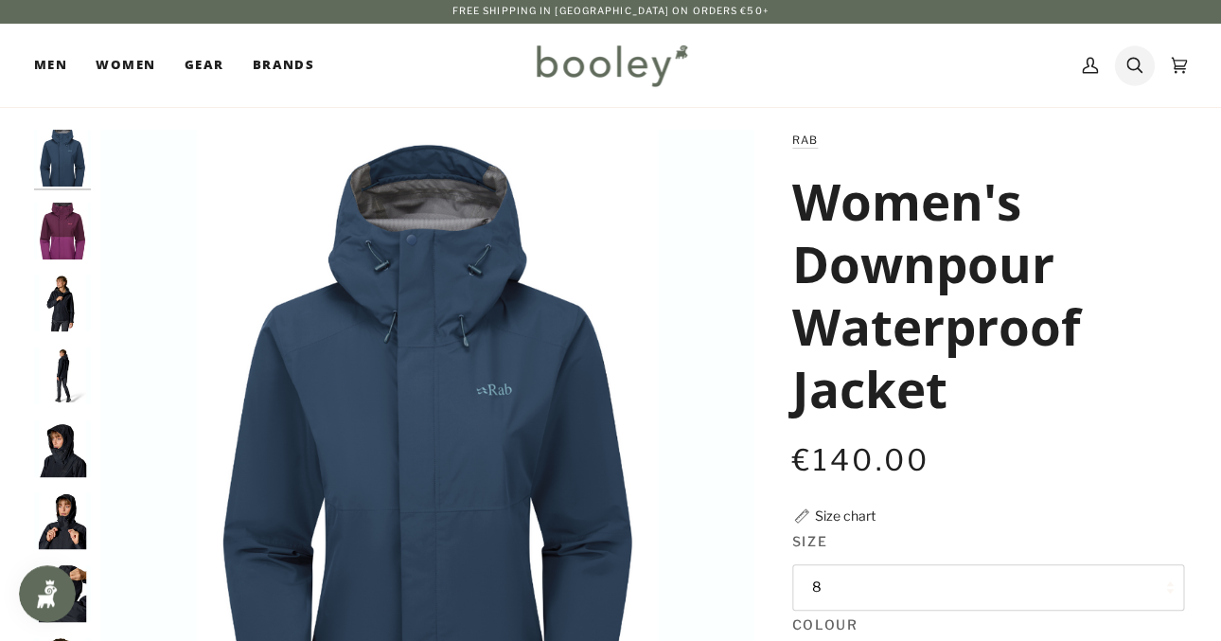
click at [1135, 69] on icon at bounding box center [1135, 65] width 16 height 28
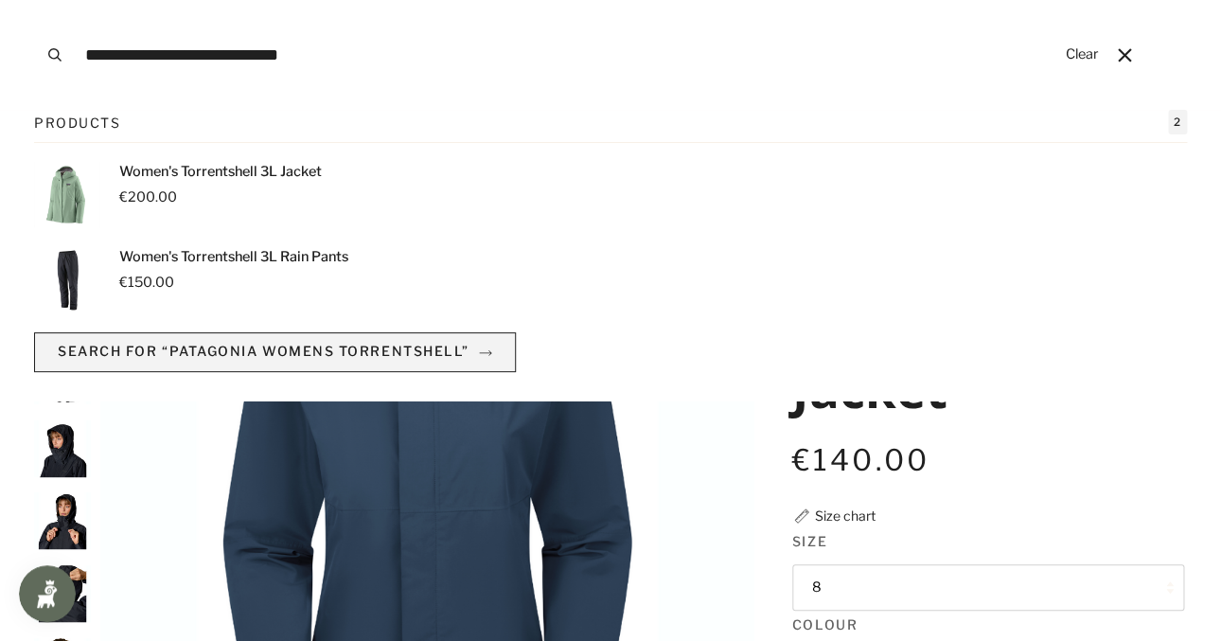
type input "**********"
click at [412, 361] on button "Search for “patagonia womens torrentshell”" at bounding box center [275, 351] width 482 height 39
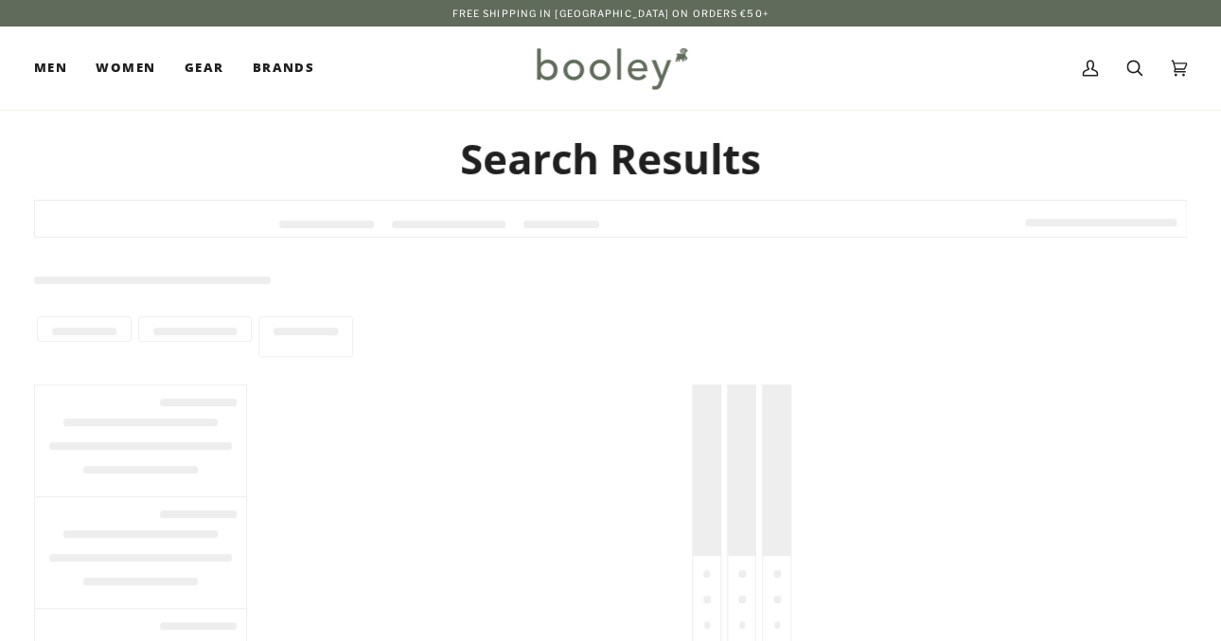
type input "**********"
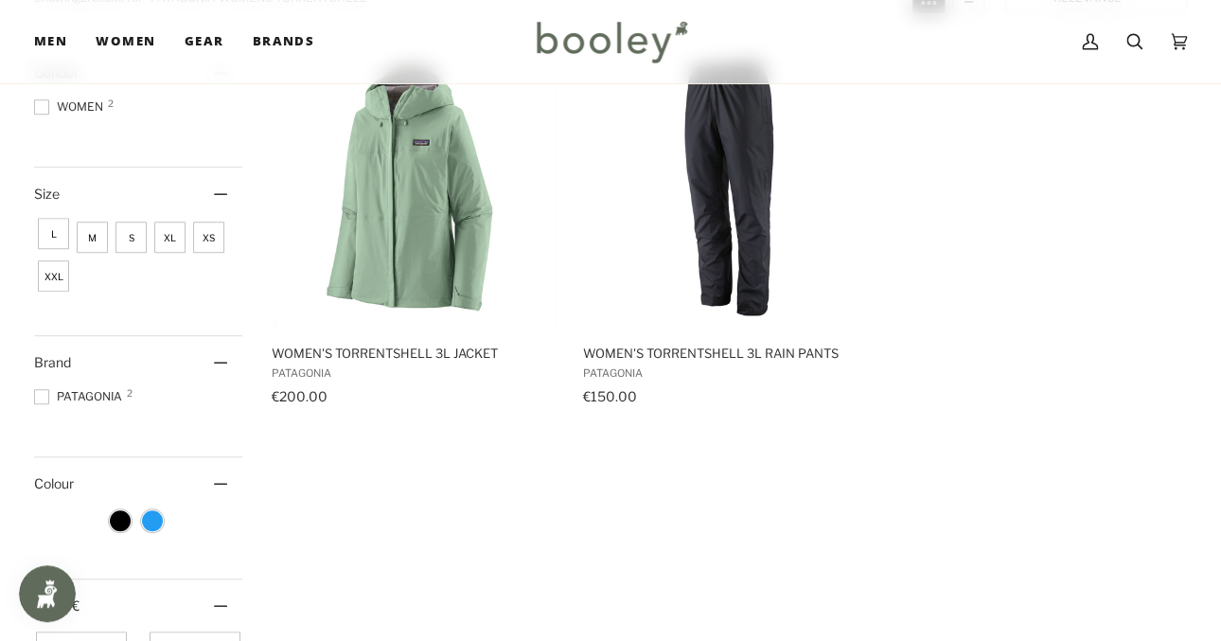
scroll to position [272, 0]
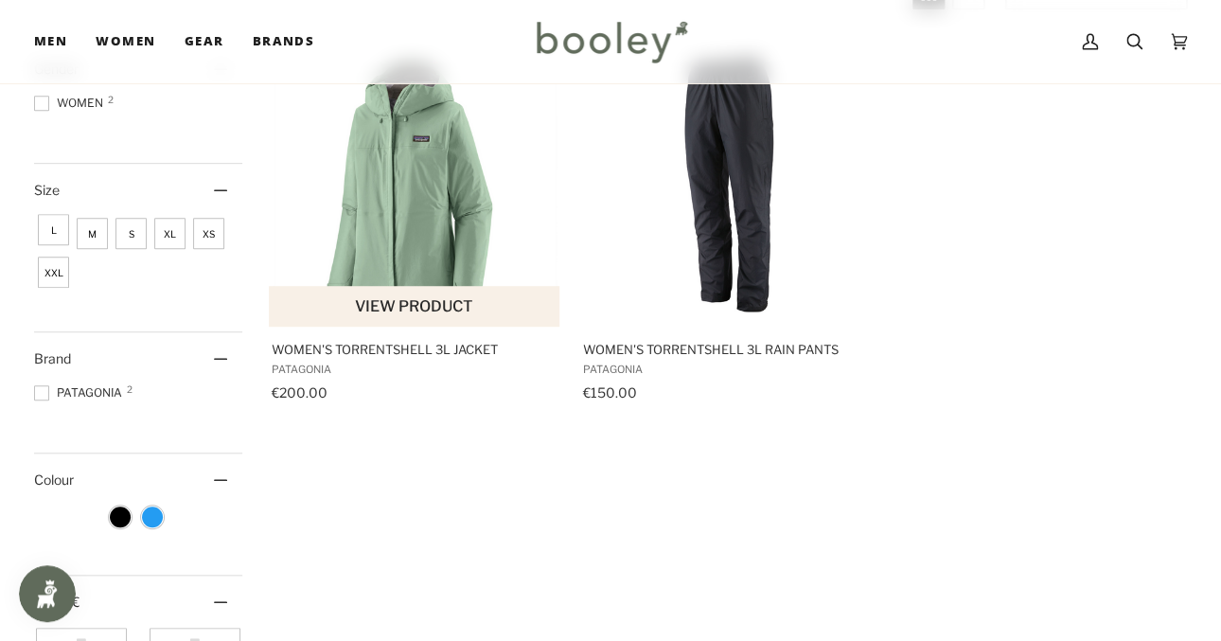
click at [399, 312] on button "View product" at bounding box center [414, 306] width 291 height 41
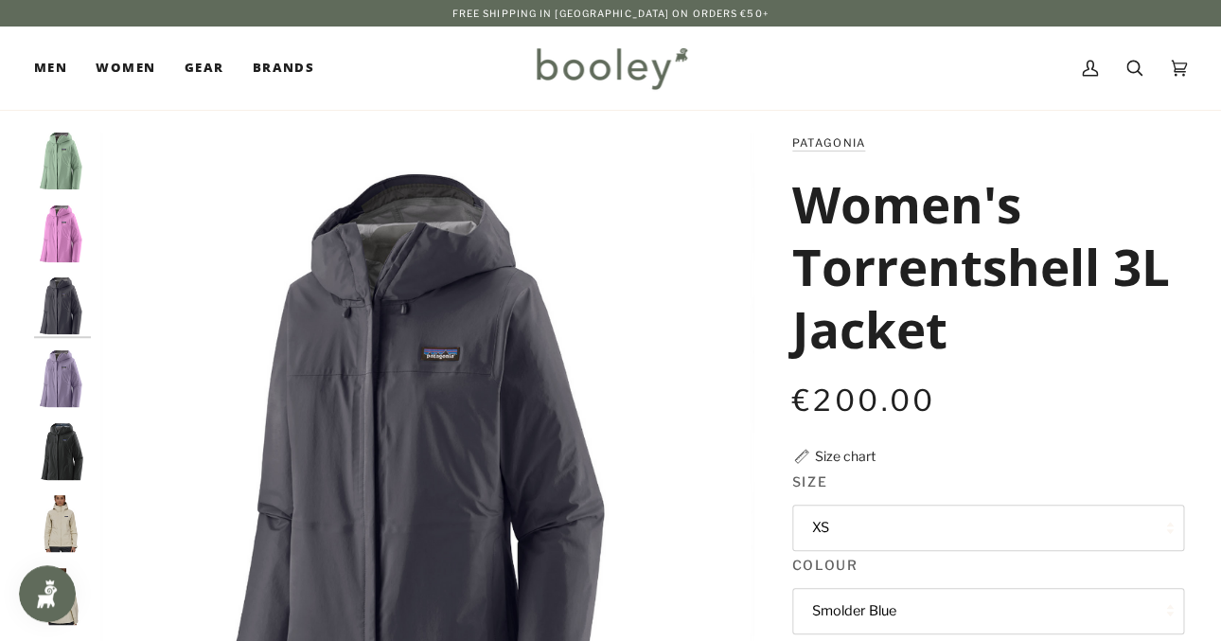
click at [58, 466] on img "Patagonia Women's Torrentshell 3L Jacket Black - Booley Galway" at bounding box center [62, 451] width 57 height 57
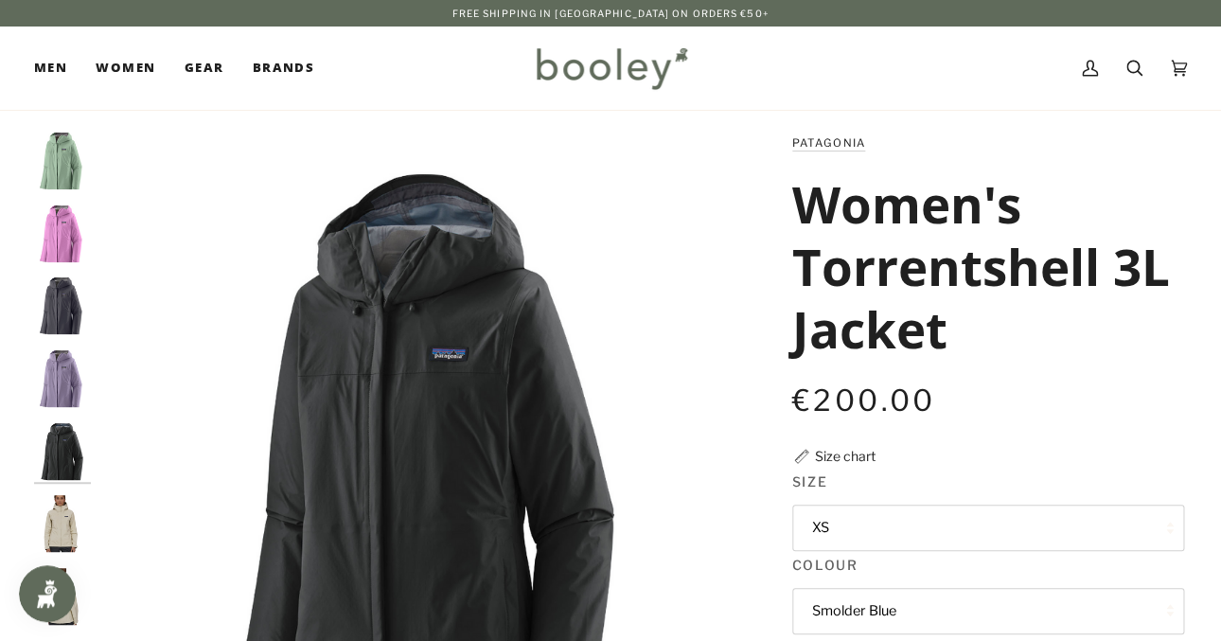
click at [64, 308] on img "Patagonia Women's Torrentshell 3L Jacket Smolder Blue - Booley Galway" at bounding box center [62, 305] width 57 height 57
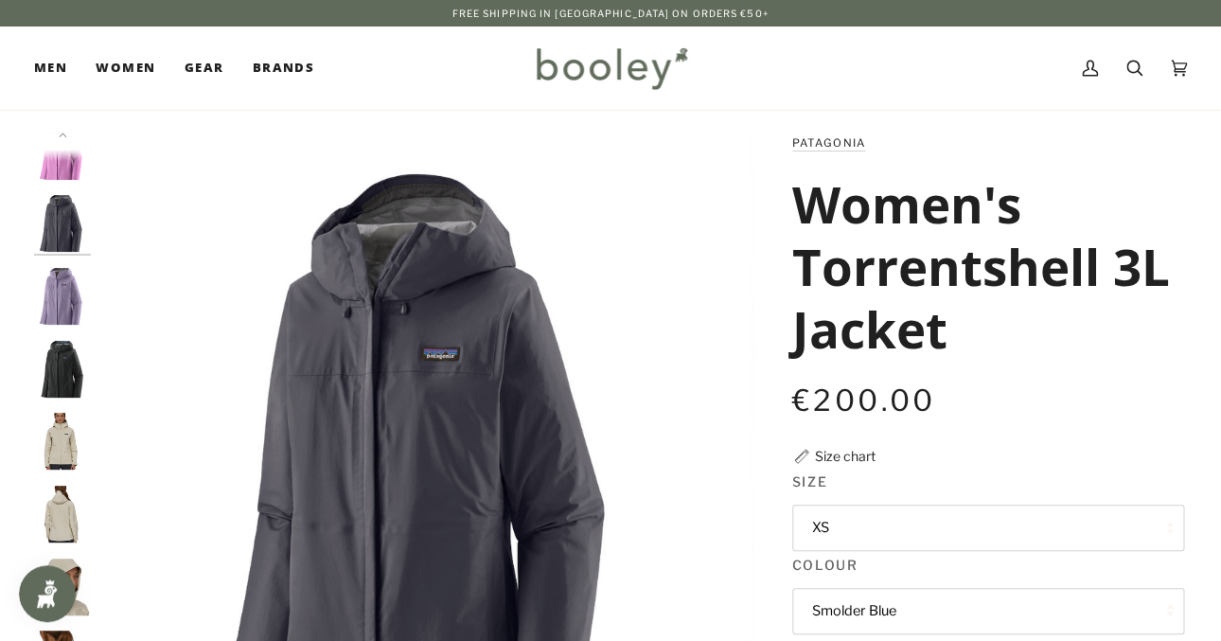
scroll to position [83, 0]
click at [359, 446] on img "Patagonia Women's Torrentshell 3L Jacket Smolder Blue - Booley Galway" at bounding box center [427, 460] width 654 height 654
click at [62, 368] on img "Patagonia Women's Torrentshell 3L Jacket Black - Booley Galway" at bounding box center [62, 368] width 57 height 57
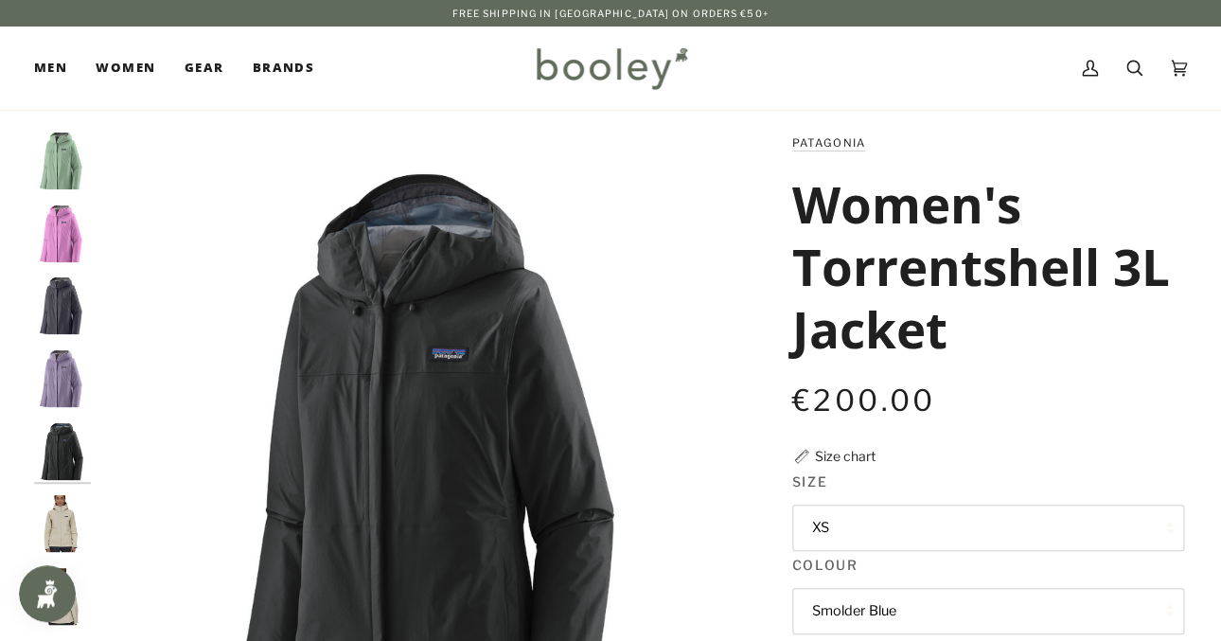
scroll to position [0, 0]
